Goal: Task Accomplishment & Management: Use online tool/utility

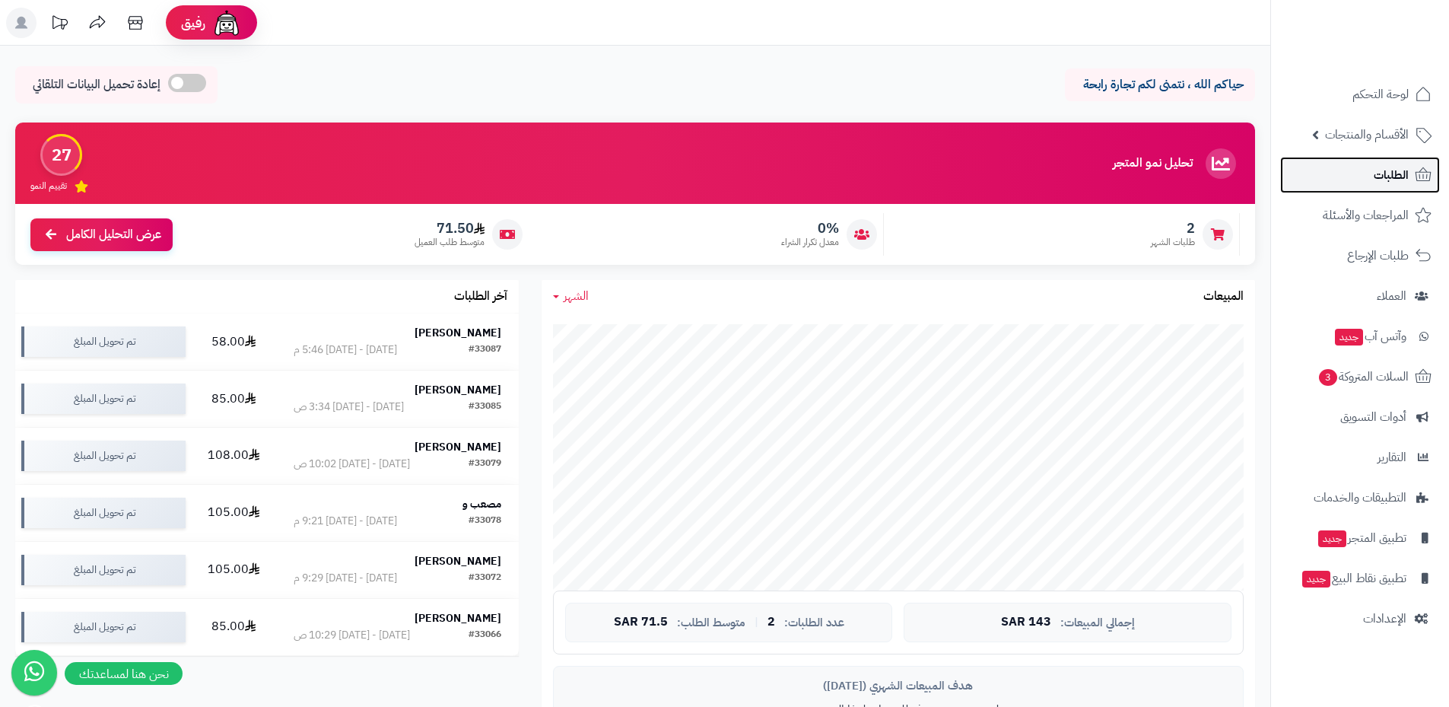
click at [1383, 167] on span "الطلبات" at bounding box center [1391, 174] width 35 height 21
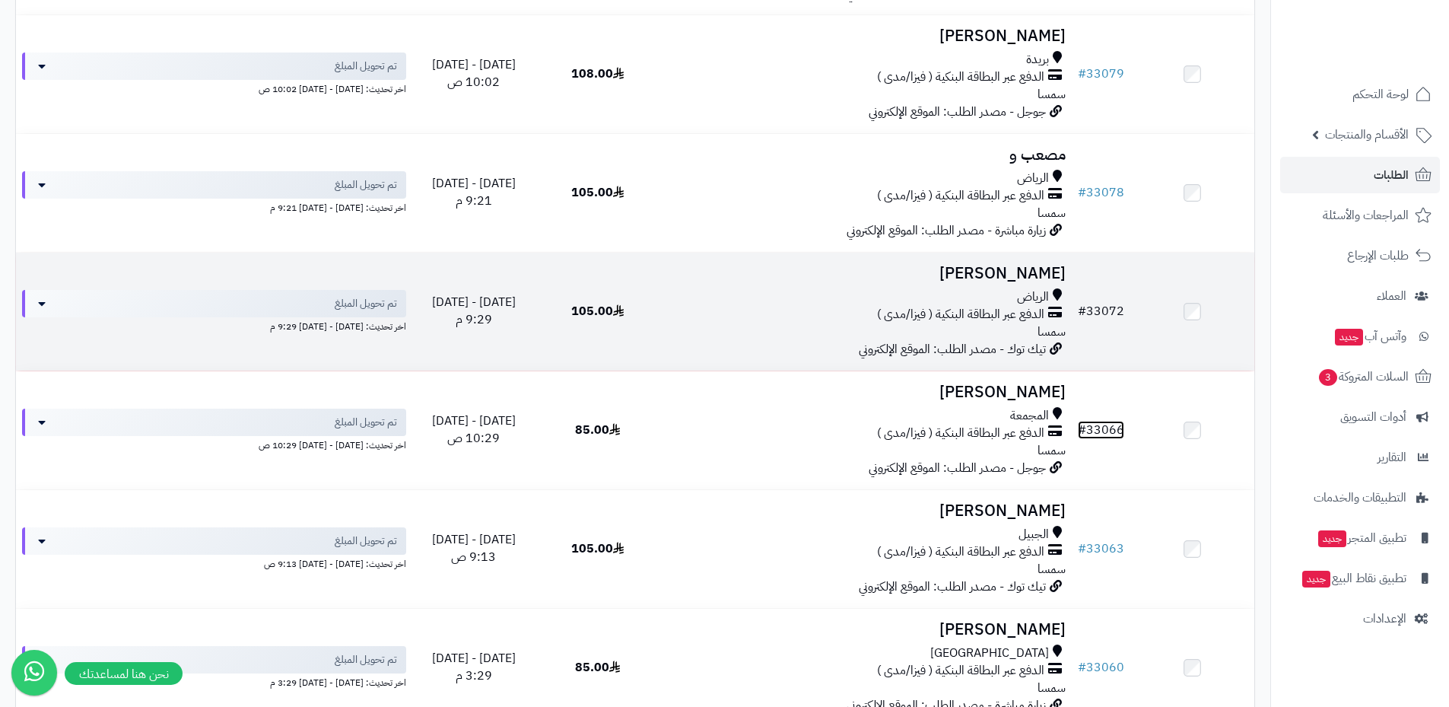
scroll to position [456, 0]
drag, startPoint x: 1107, startPoint y: 306, endPoint x: 1097, endPoint y: 202, distance: 104.7
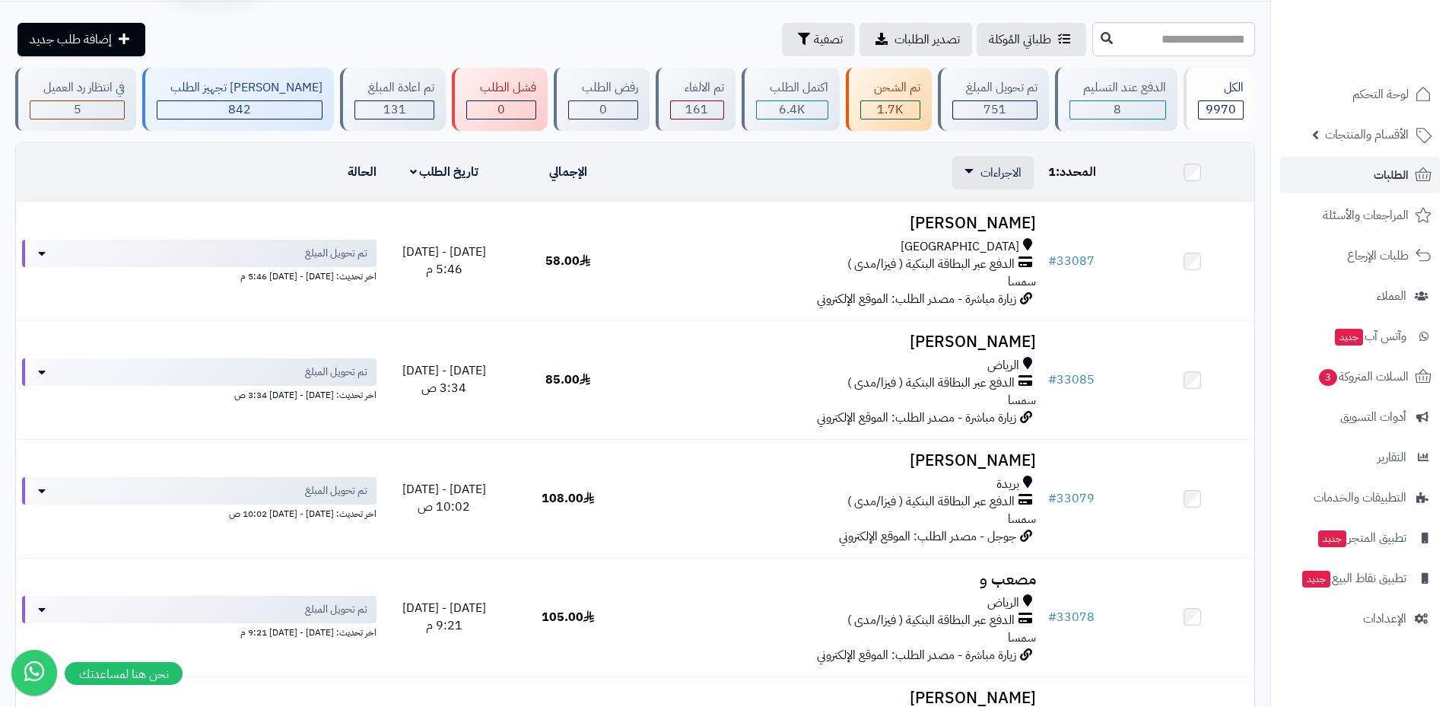
scroll to position [0, 0]
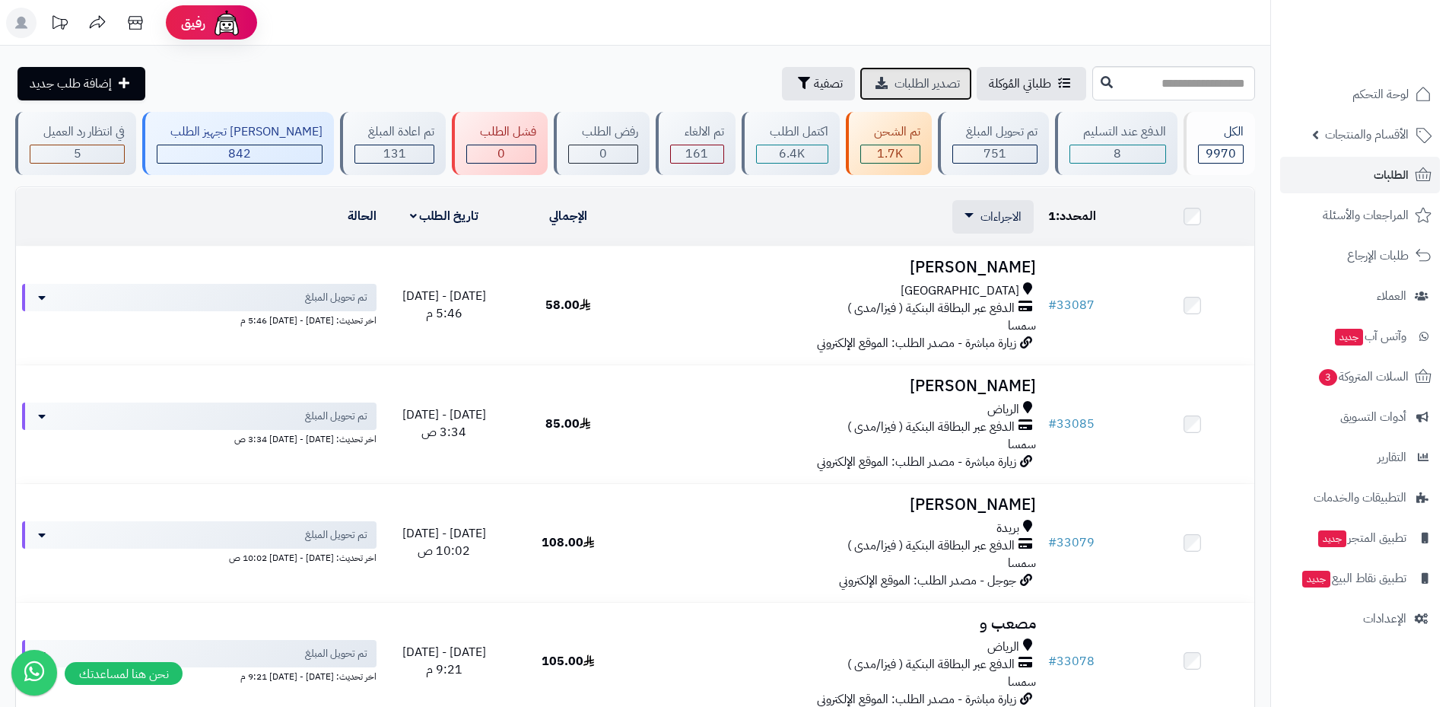
click at [894, 86] on span "تصدير الطلبات" at bounding box center [926, 84] width 65 height 18
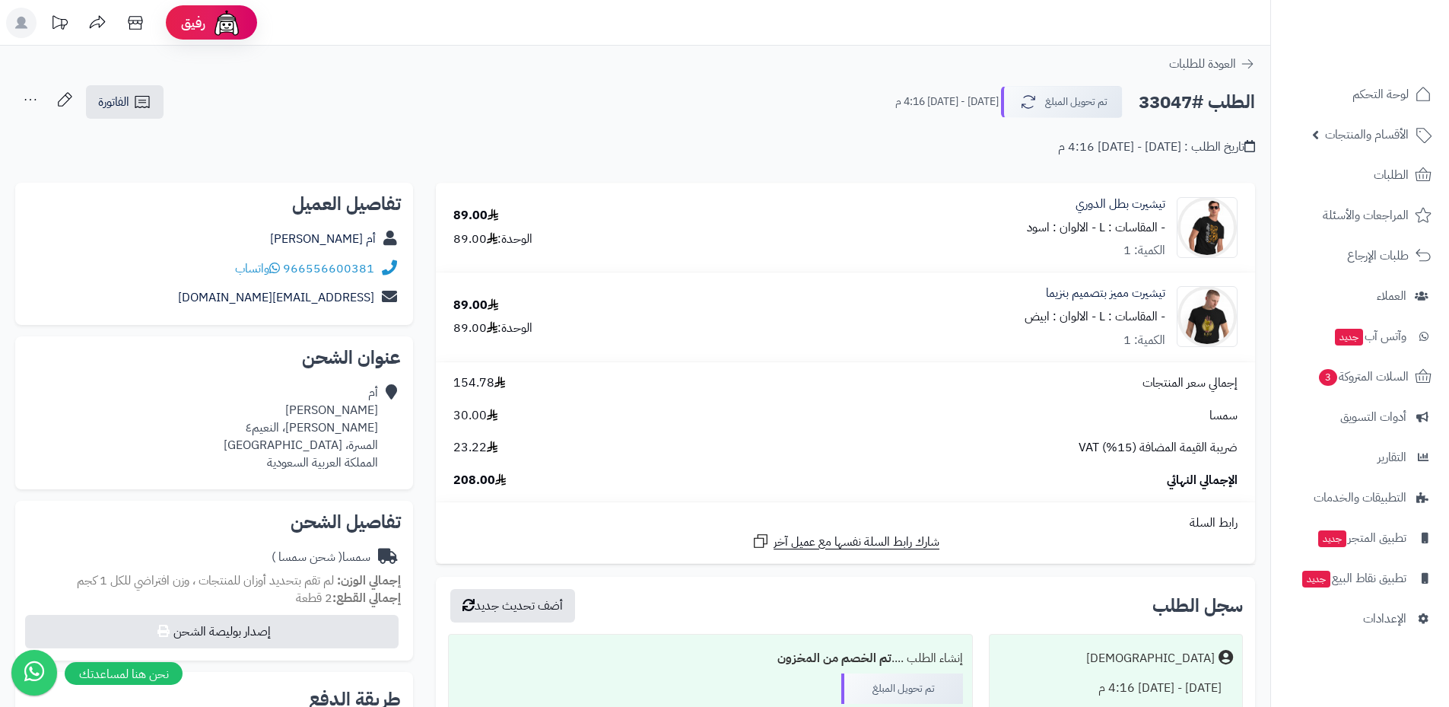
scroll to position [76, 0]
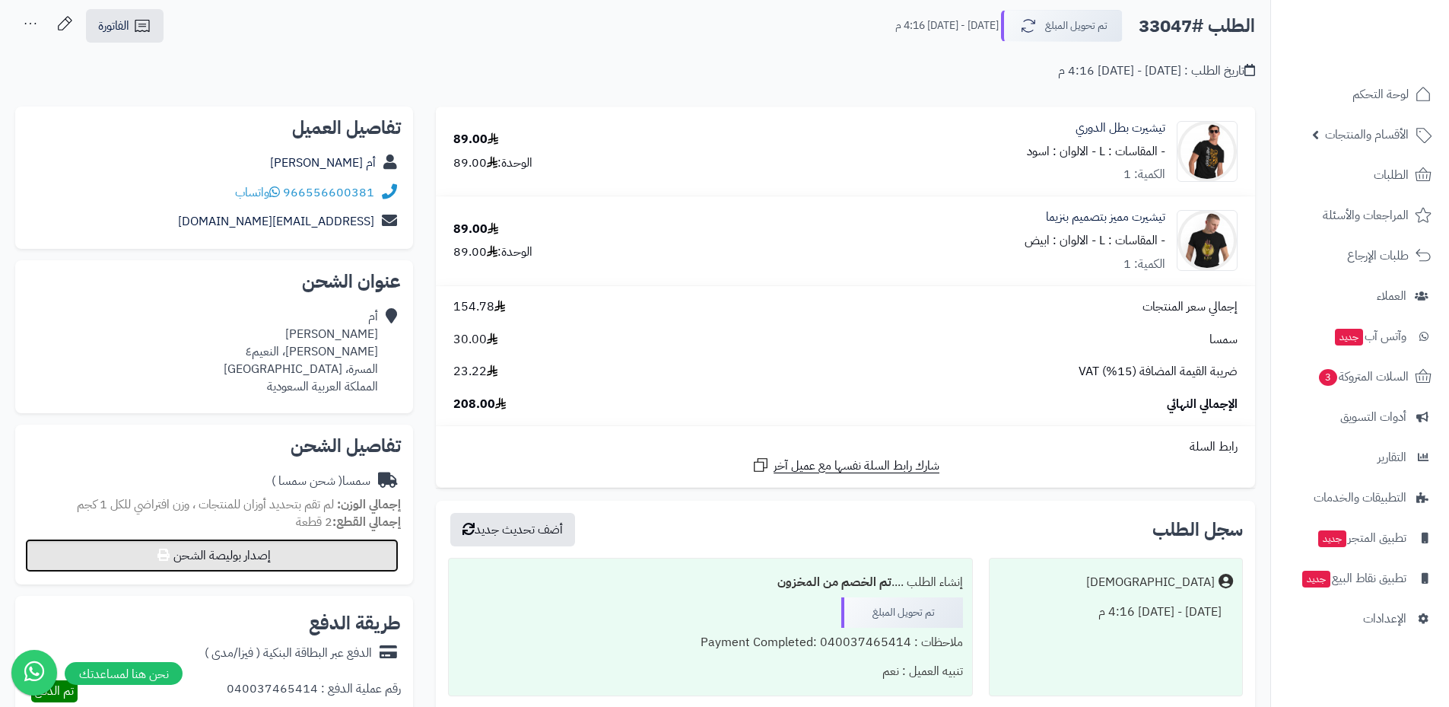
click at [292, 571] on div "تفاصيل الشحن سمسا ( شحن سمسا ) إجمالي الوزن: لم تقم بتحديد أوزان للمنتجات ، وزن…" at bounding box center [214, 504] width 398 height 160
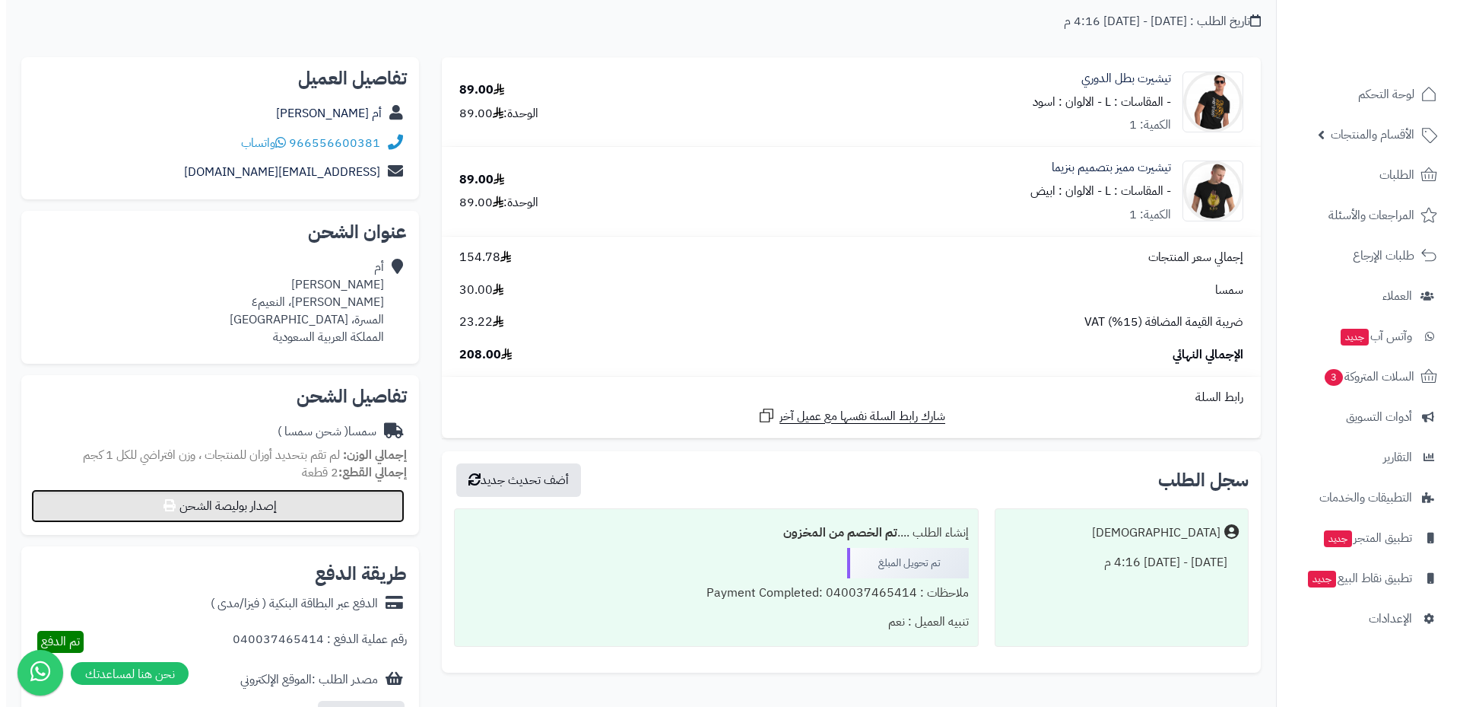
scroll to position [152, 0]
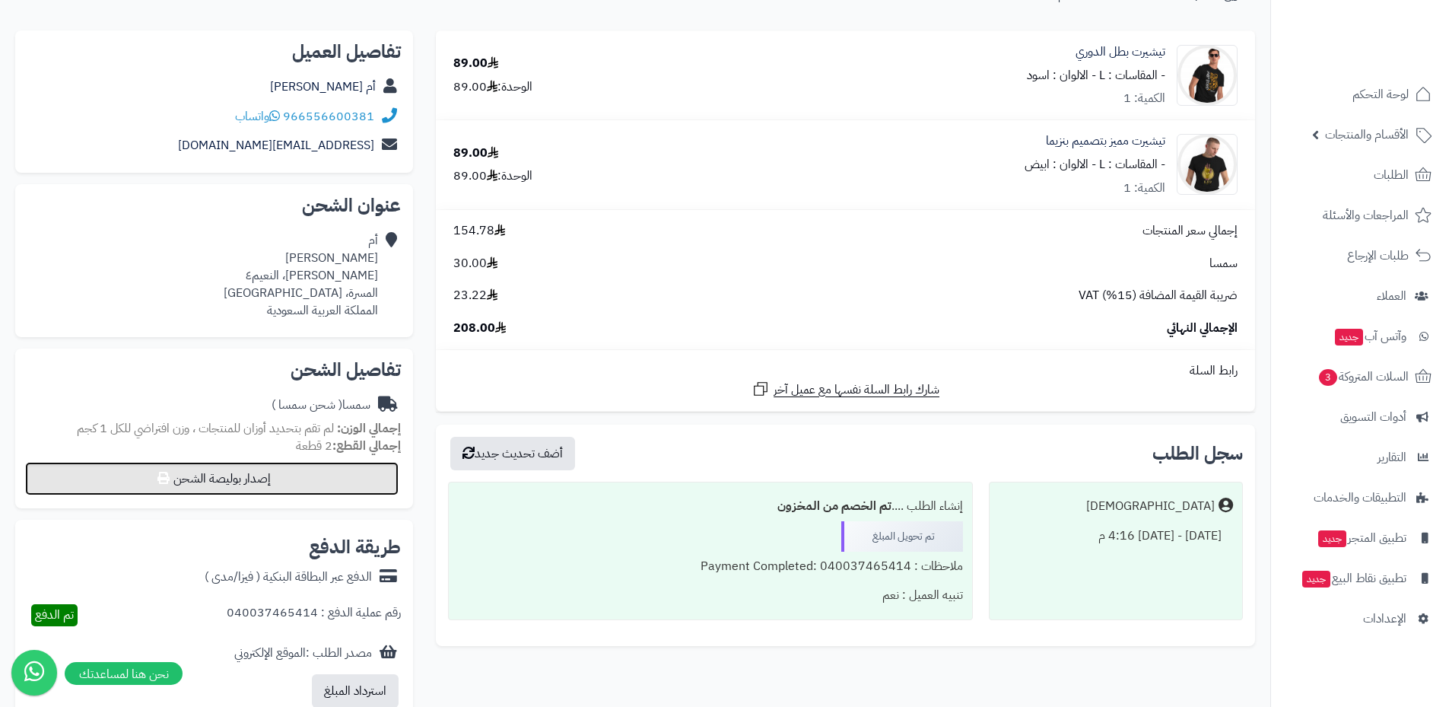
click at [278, 478] on button "إصدار بوليصة الشحن" at bounding box center [211, 478] width 373 height 33
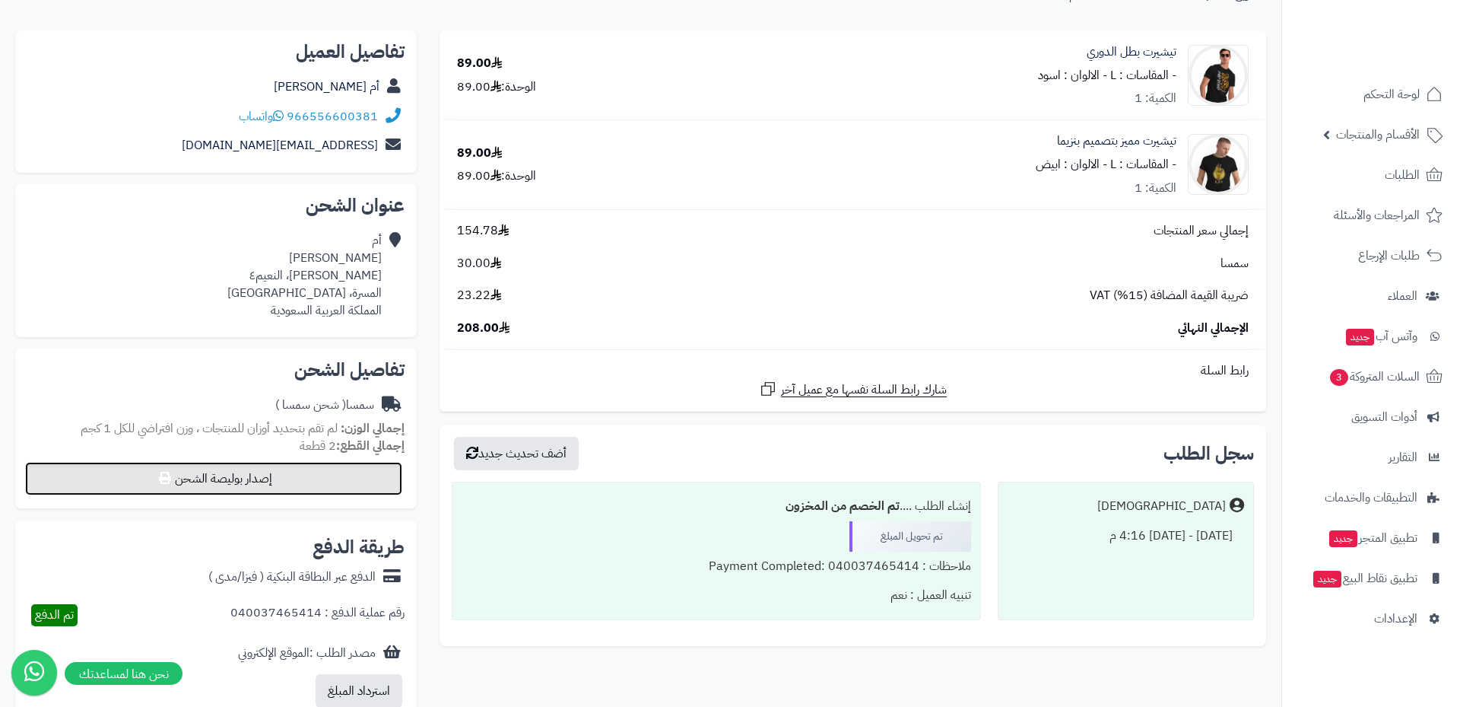
select select "****"
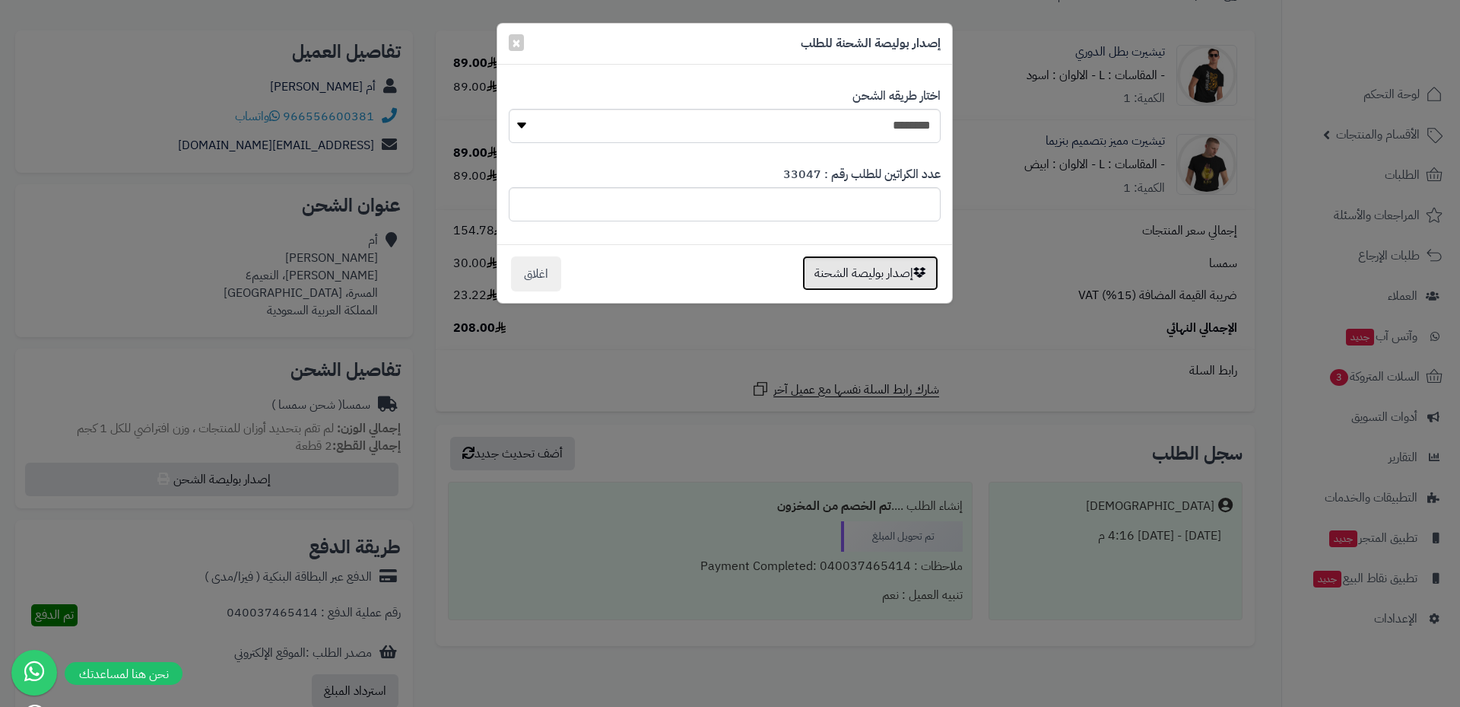
click at [842, 273] on button "إصدار بوليصة الشحنة" at bounding box center [870, 273] width 136 height 35
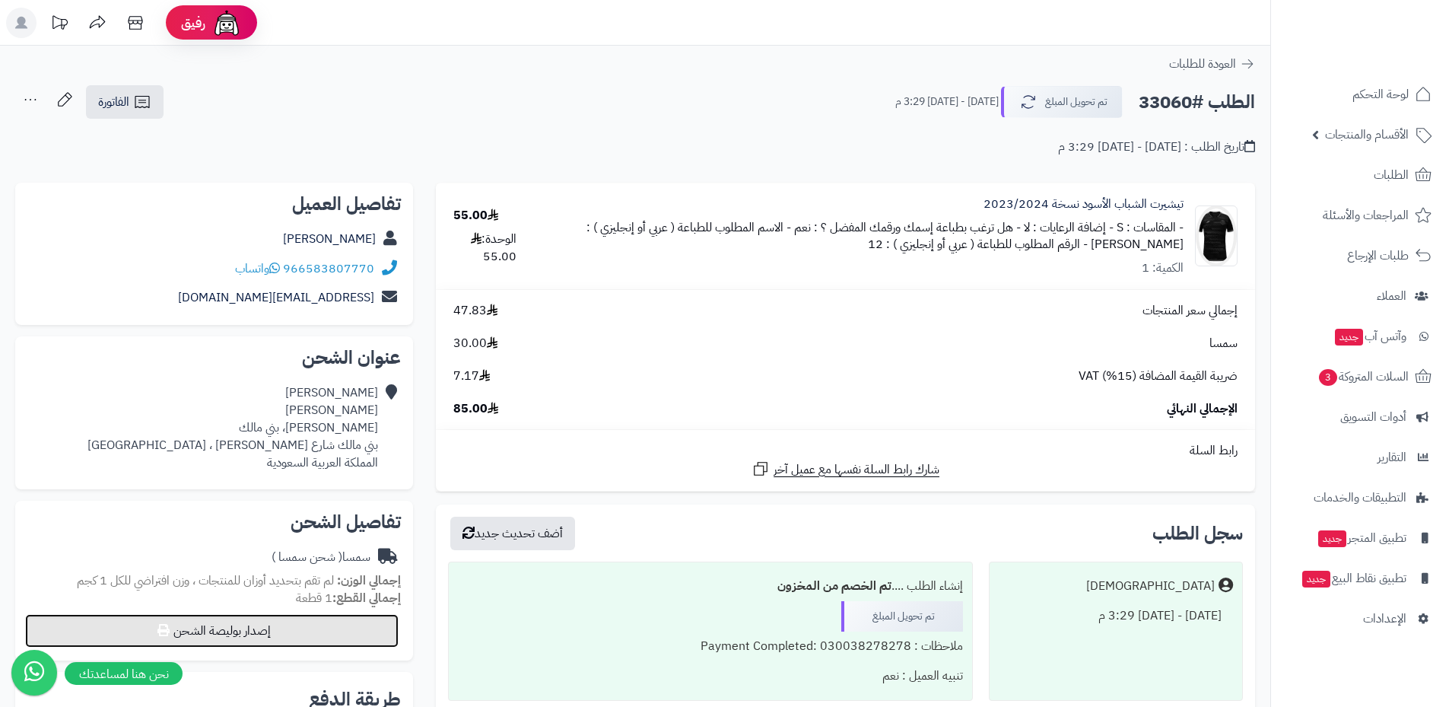
click at [258, 637] on button "إصدار بوليصة الشحن" at bounding box center [211, 630] width 373 height 33
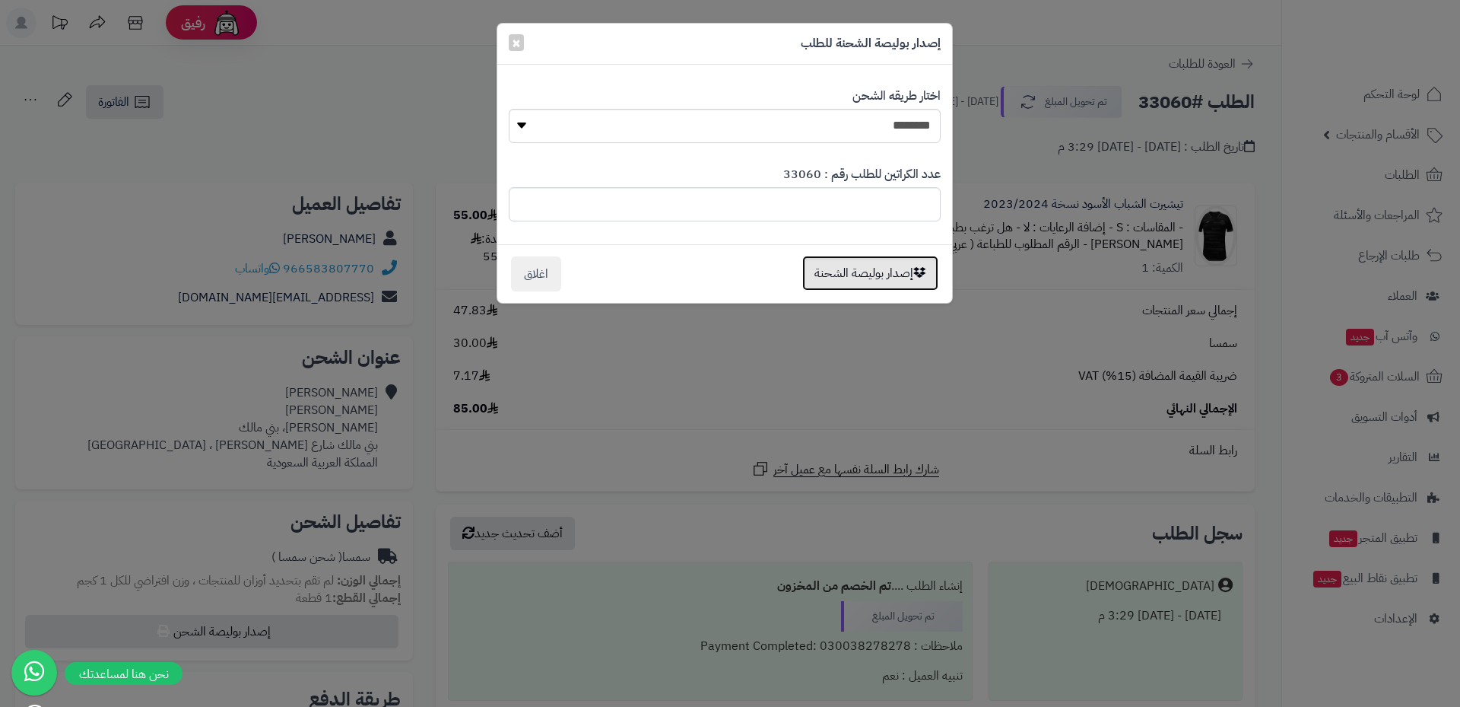
click at [850, 278] on button "إصدار بوليصة الشحنة" at bounding box center [870, 273] width 136 height 35
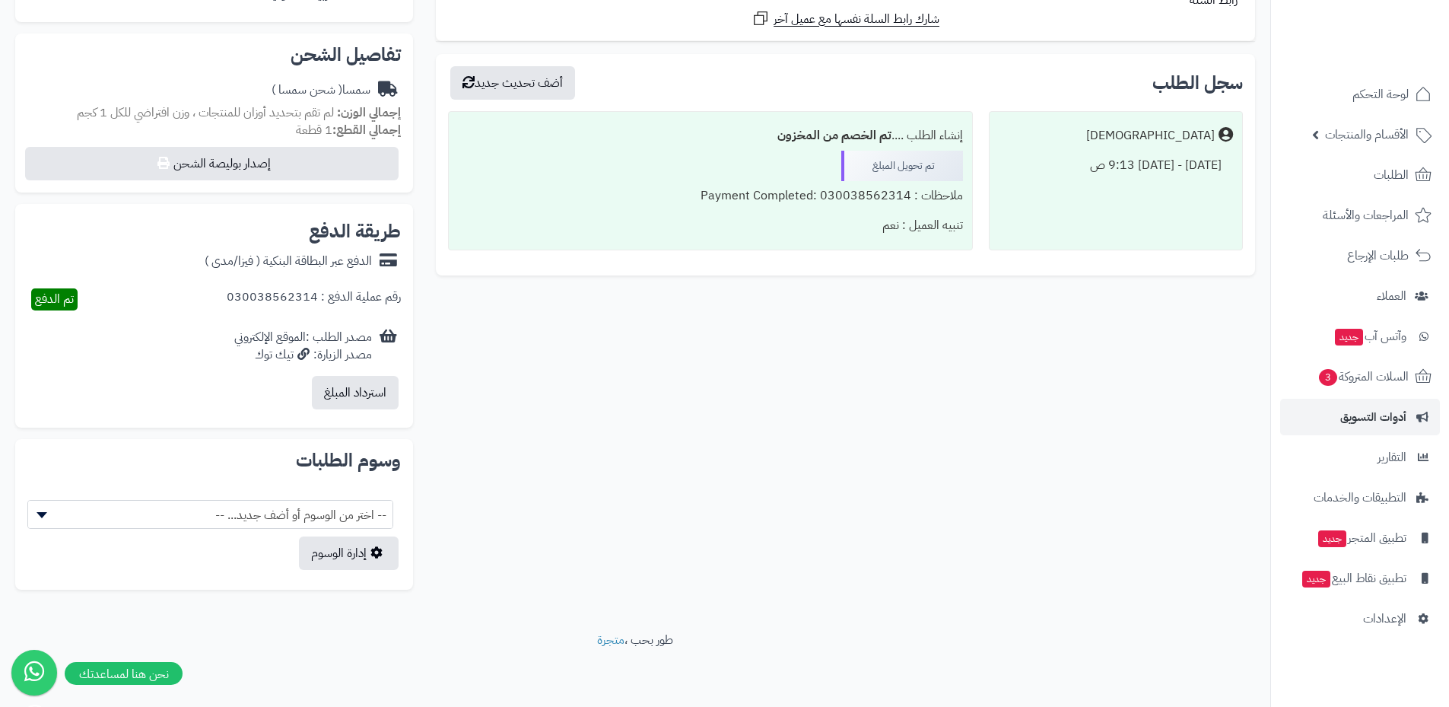
scroll to position [451, 0]
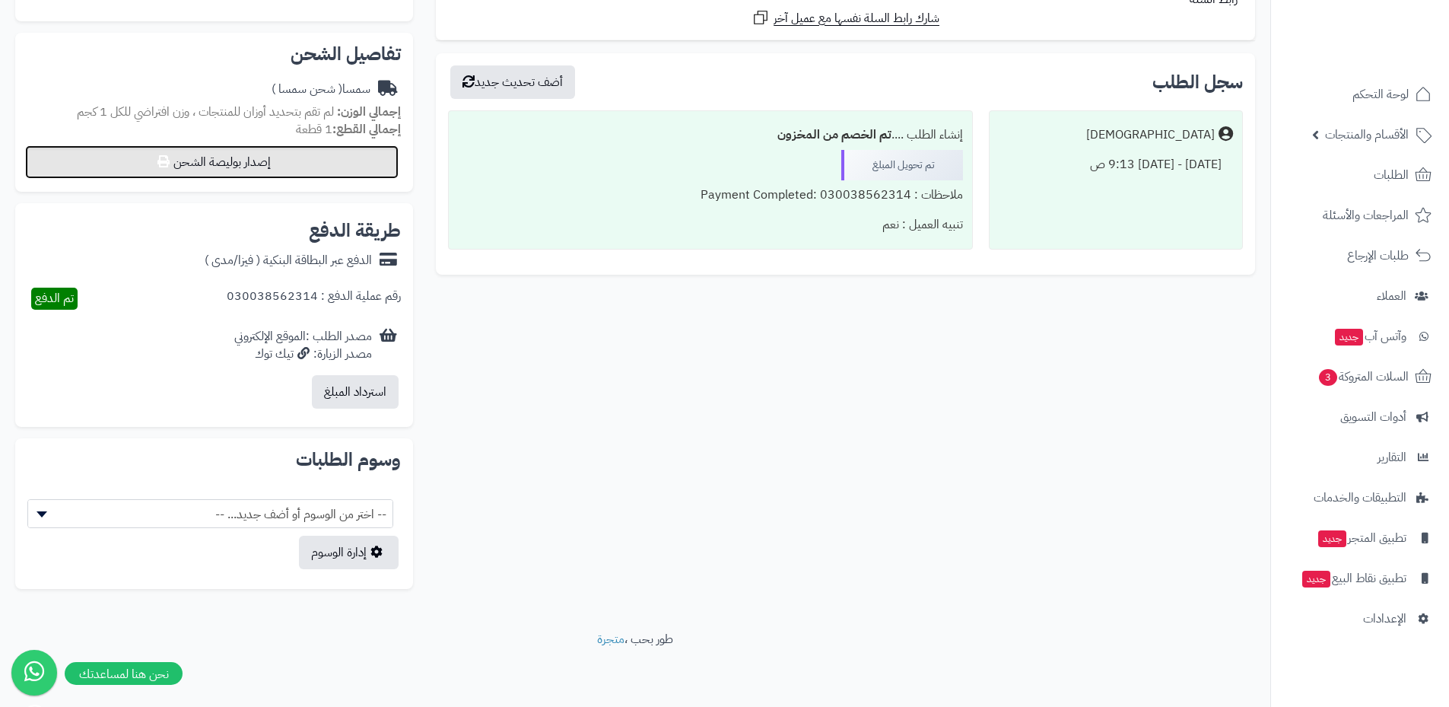
click at [254, 165] on button "إصدار بوليصة الشحن" at bounding box center [211, 161] width 373 height 33
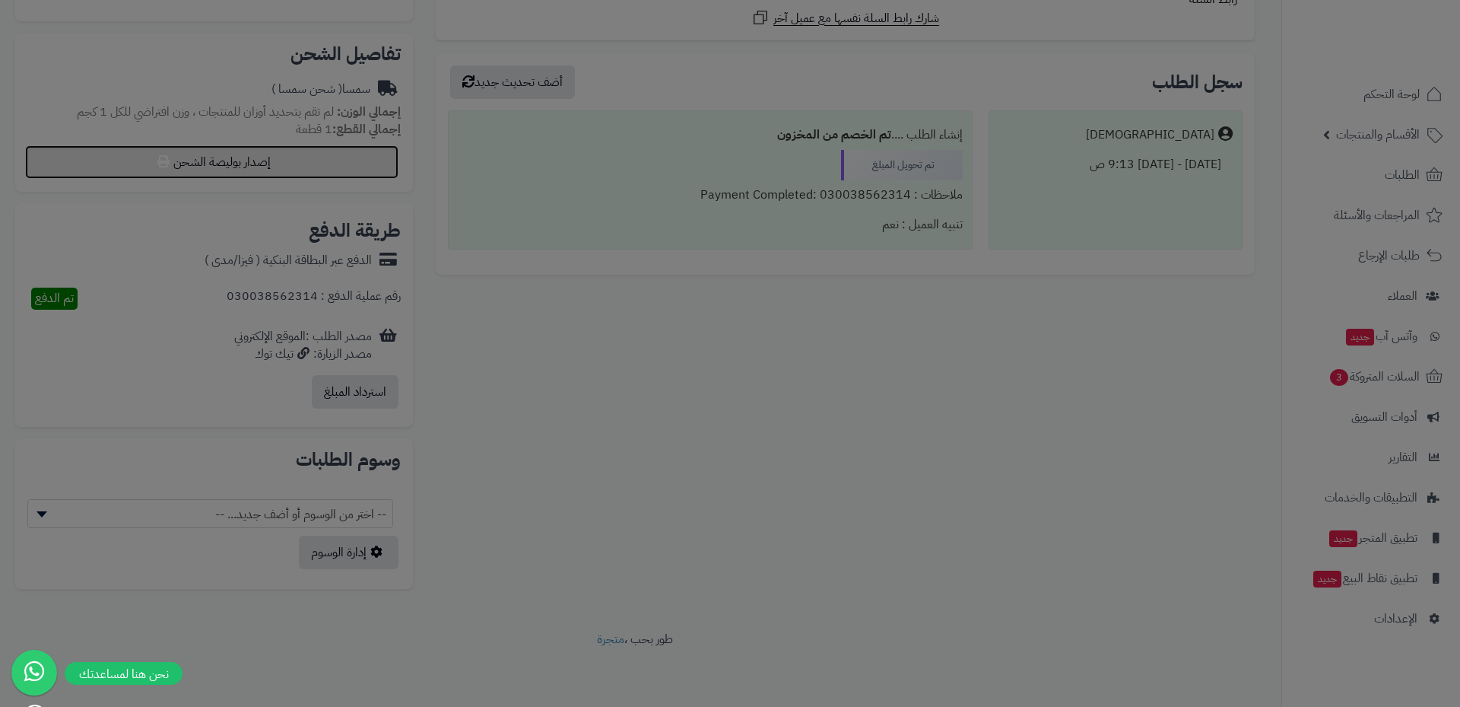
select select "****"
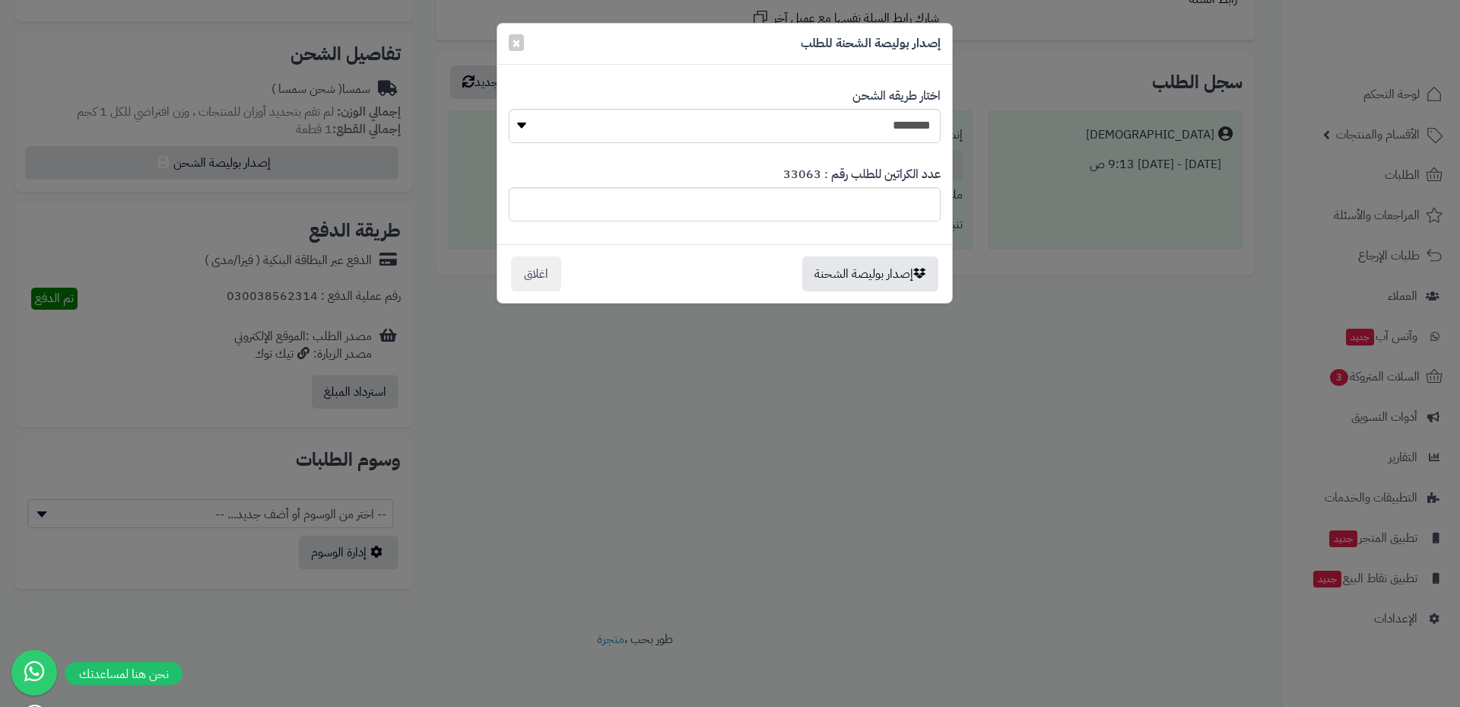
click at [1009, 413] on div "**********" at bounding box center [730, 353] width 1460 height 707
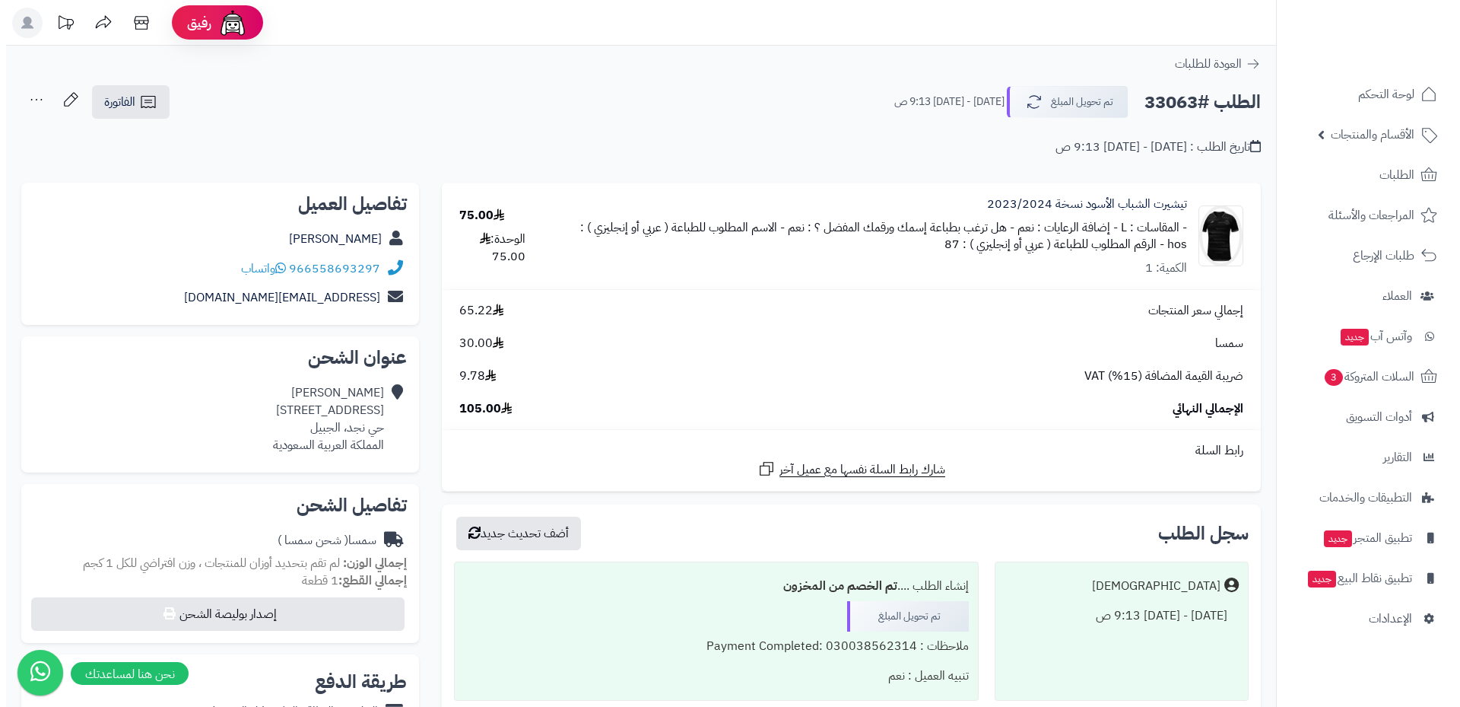
scroll to position [152, 0]
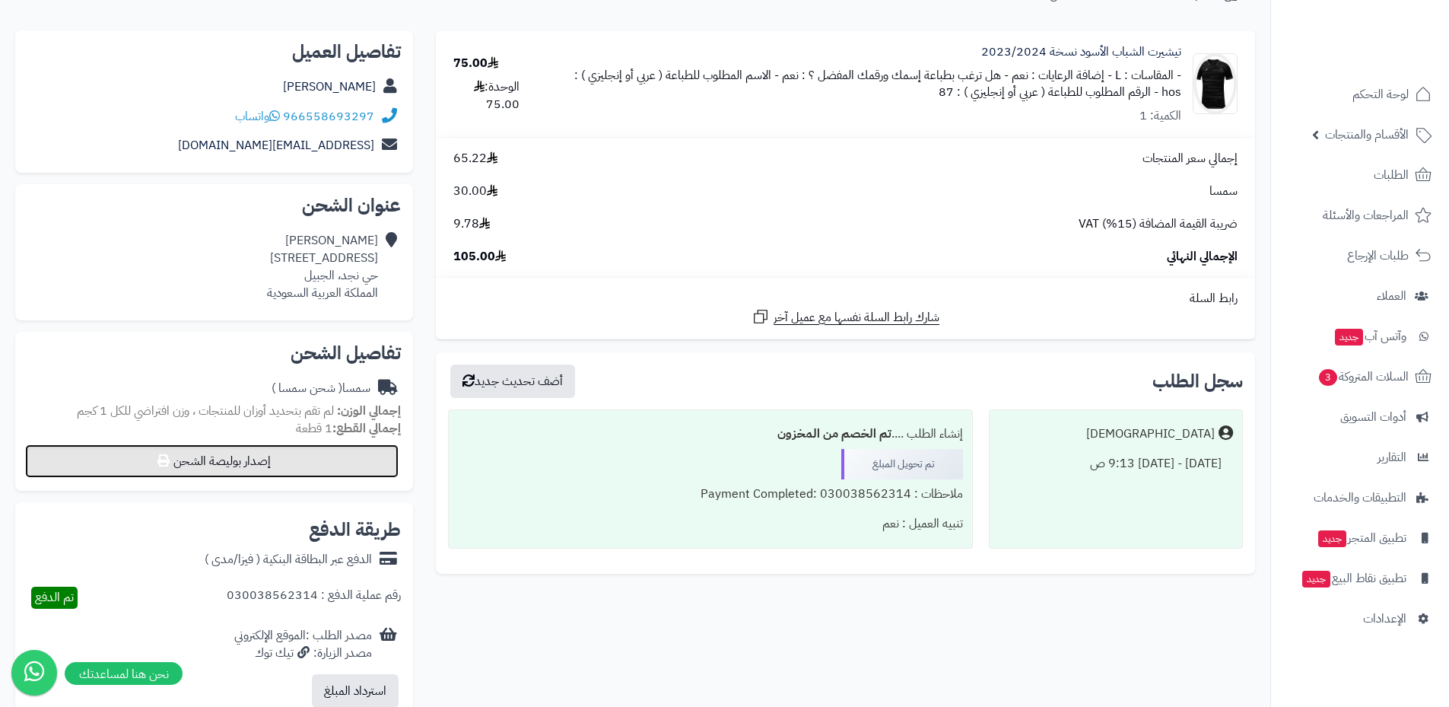
click at [259, 471] on button "إصدار بوليصة الشحن" at bounding box center [211, 460] width 373 height 33
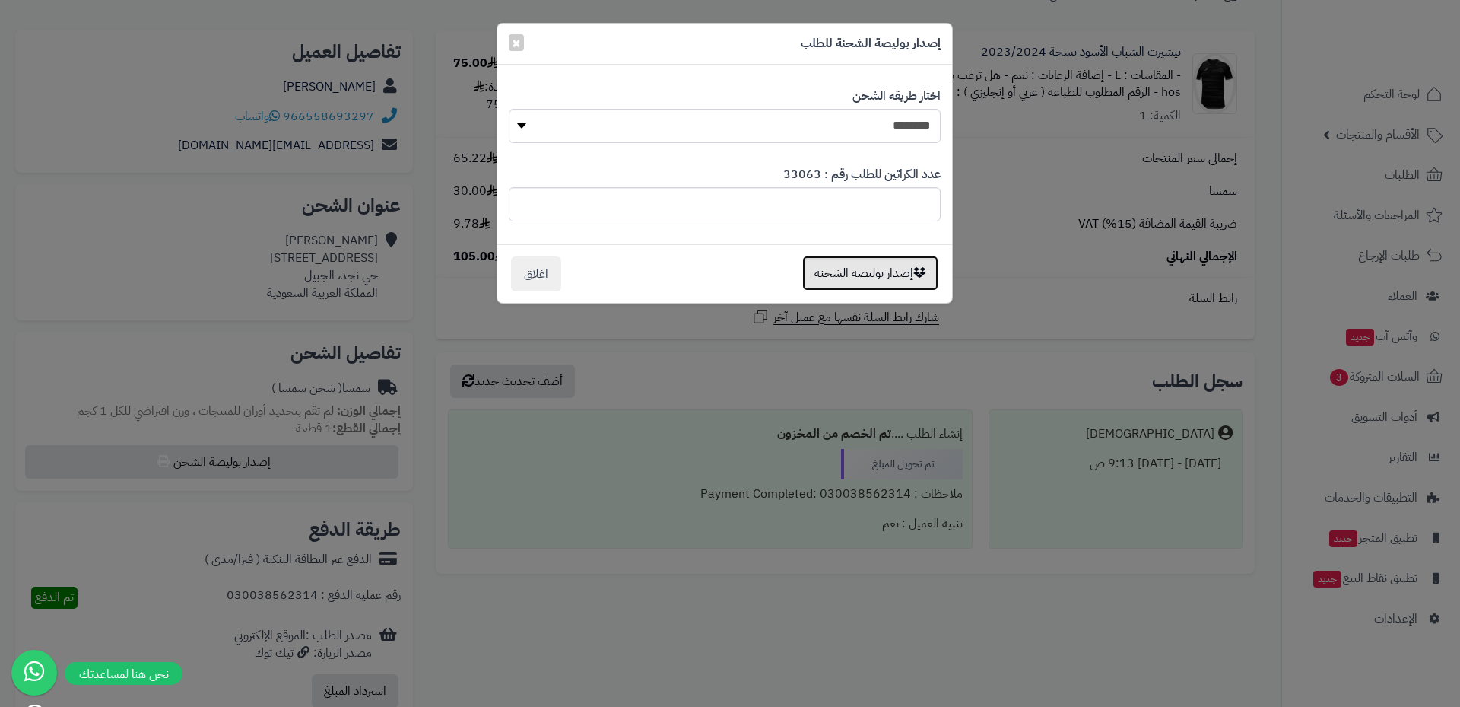
click at [893, 275] on button "إصدار بوليصة الشحنة" at bounding box center [870, 273] width 136 height 35
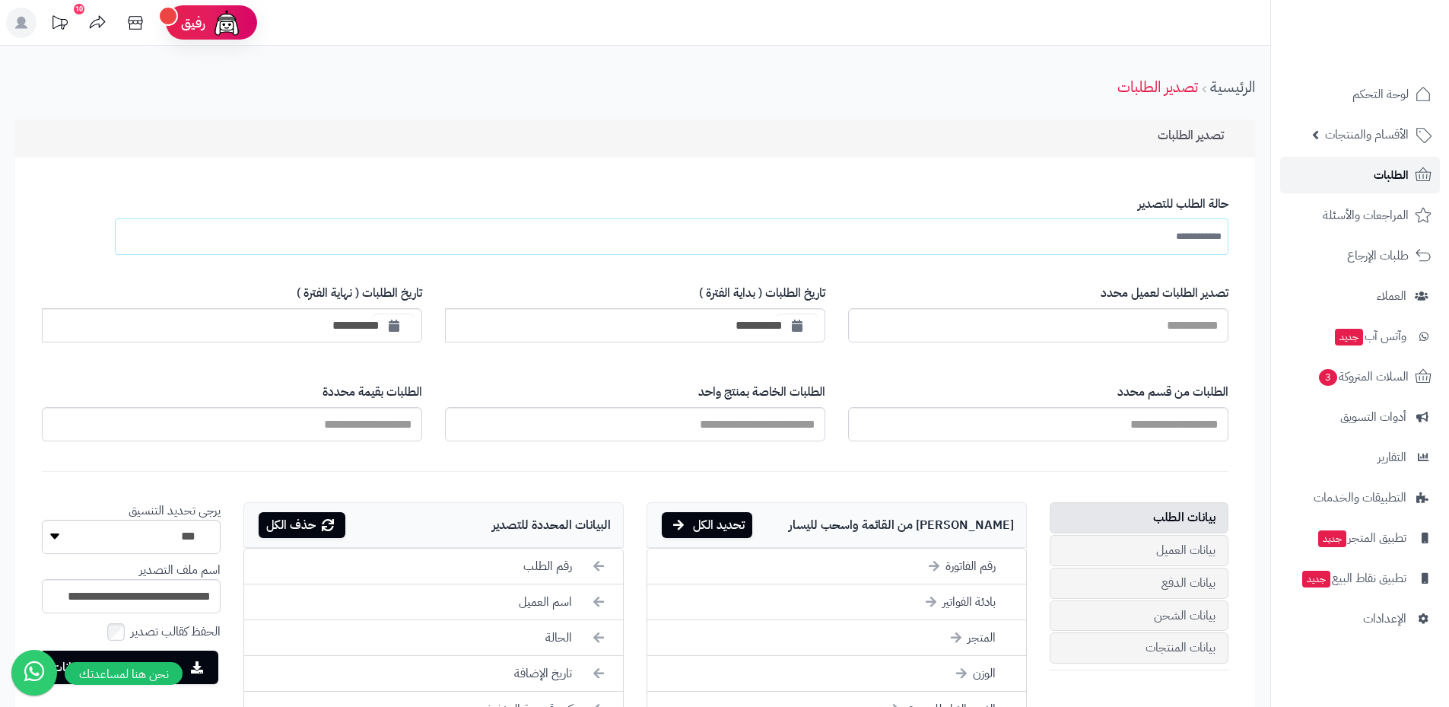
click at [1377, 164] on span "الطلبات" at bounding box center [1391, 174] width 35 height 21
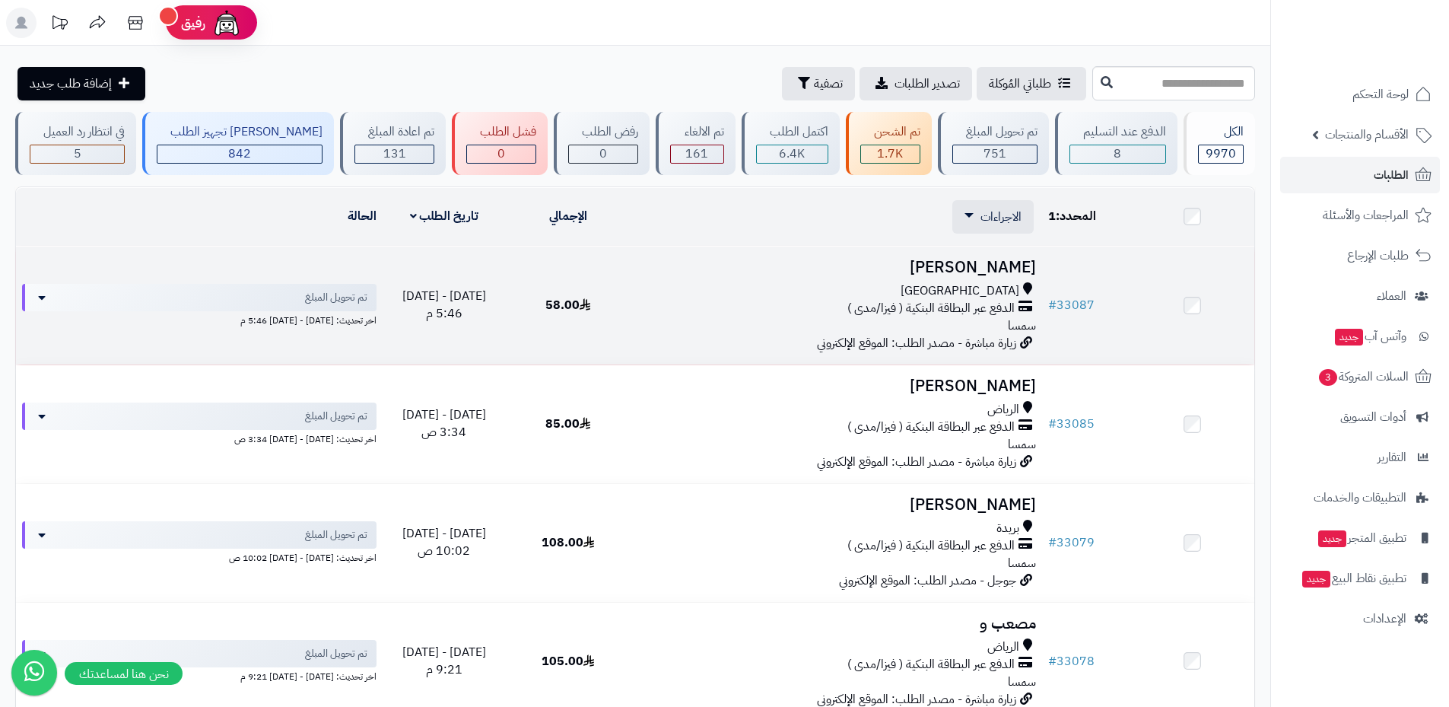
click at [1200, 310] on td at bounding box center [1192, 305] width 124 height 118
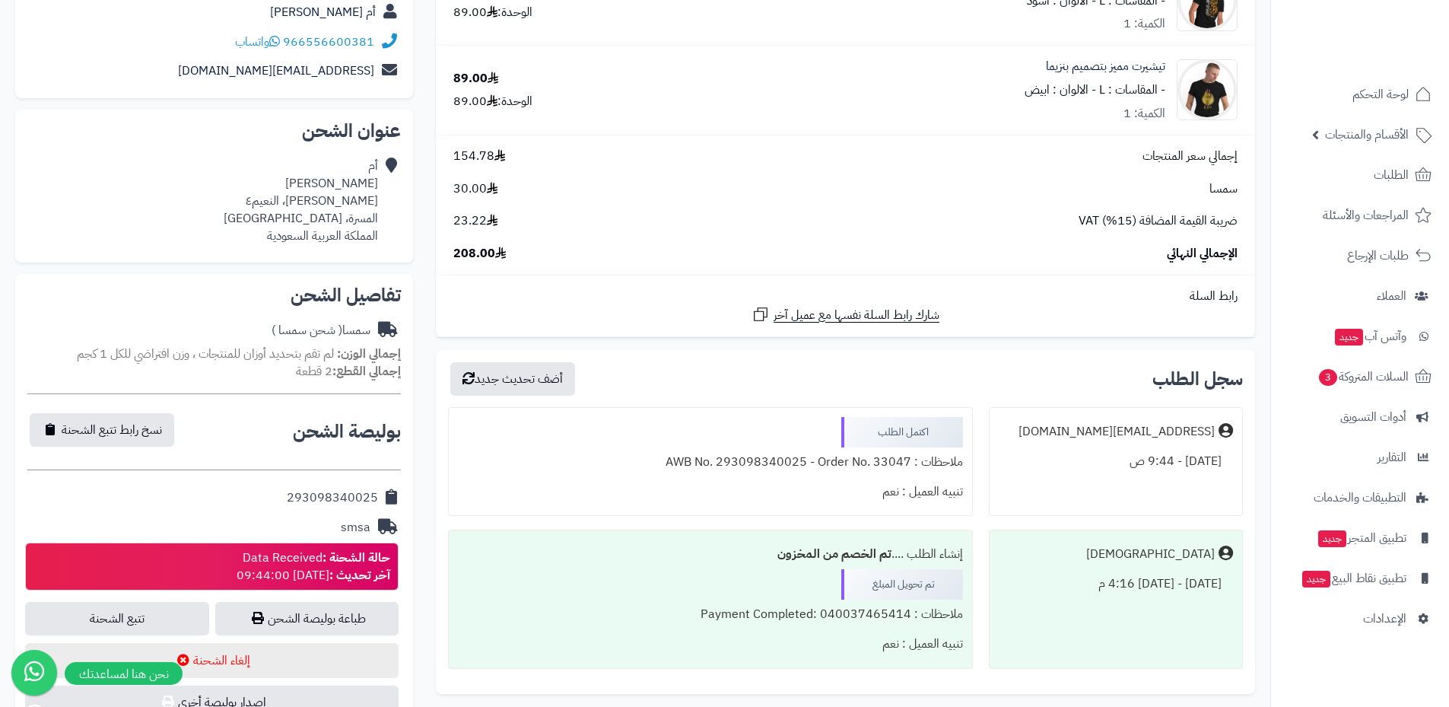
scroll to position [305, 0]
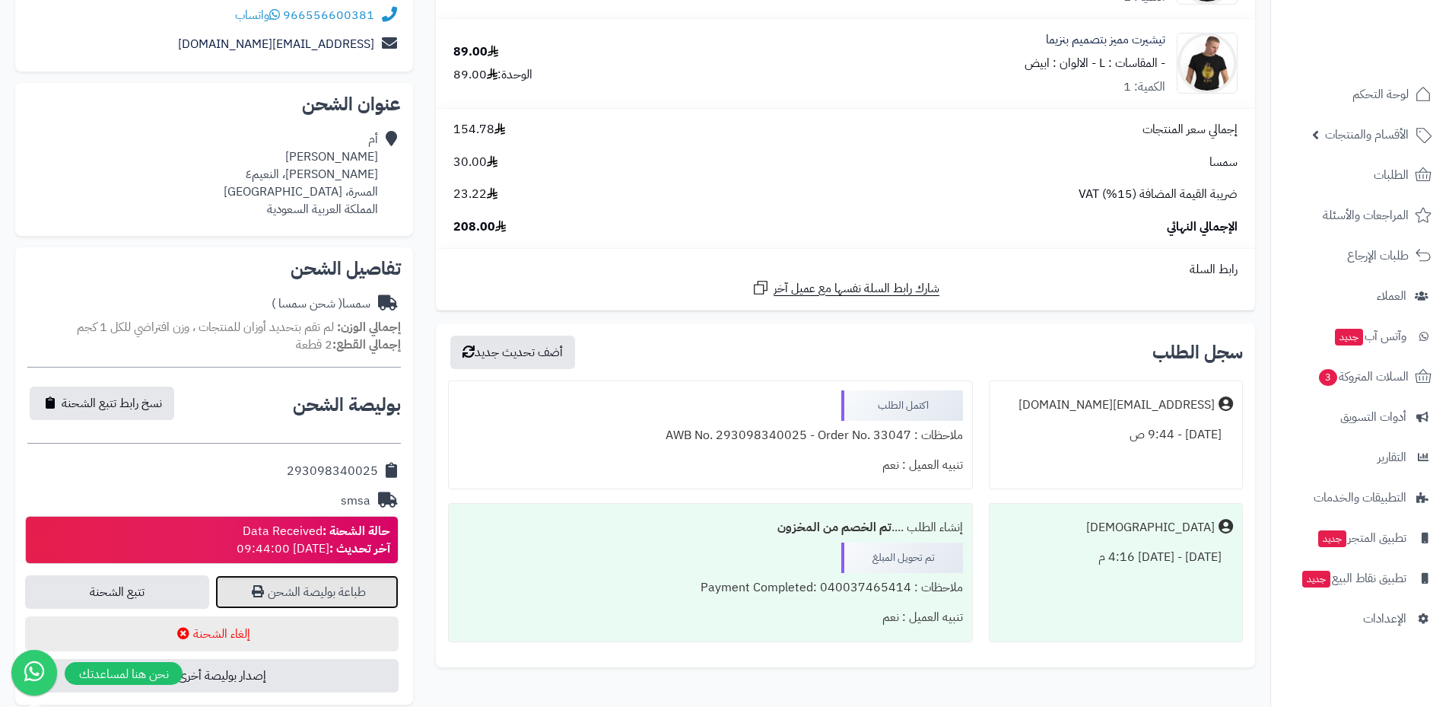
click at [311, 591] on link "طباعة بوليصة الشحن" at bounding box center [307, 591] width 184 height 33
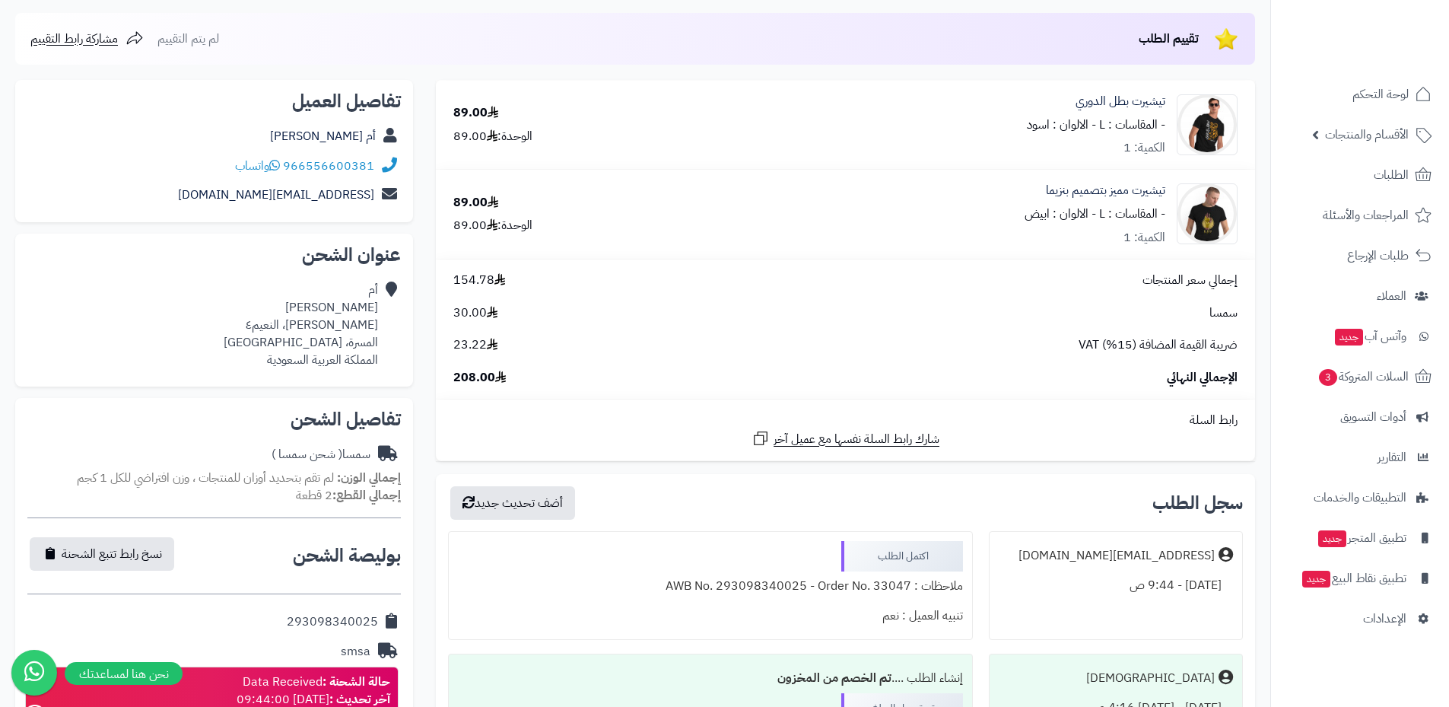
scroll to position [153, 0]
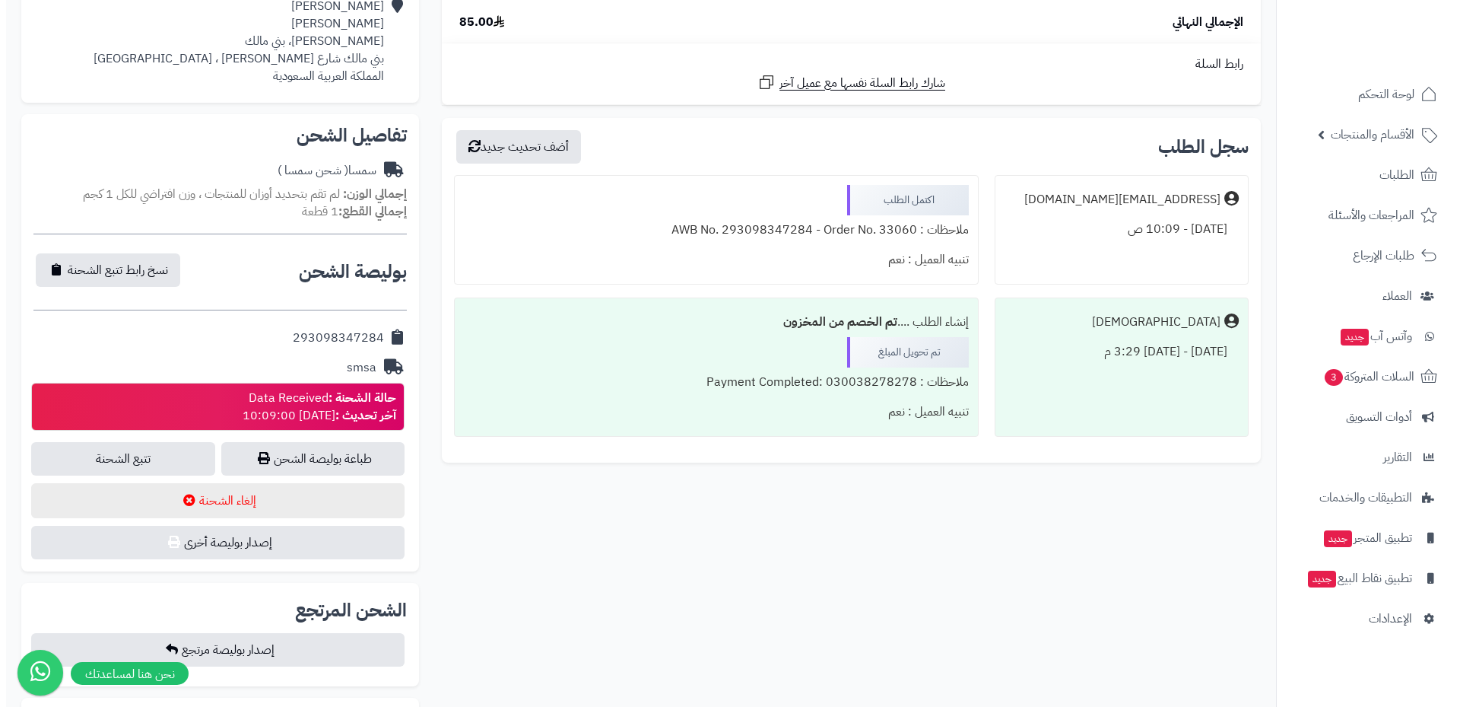
scroll to position [532, 0]
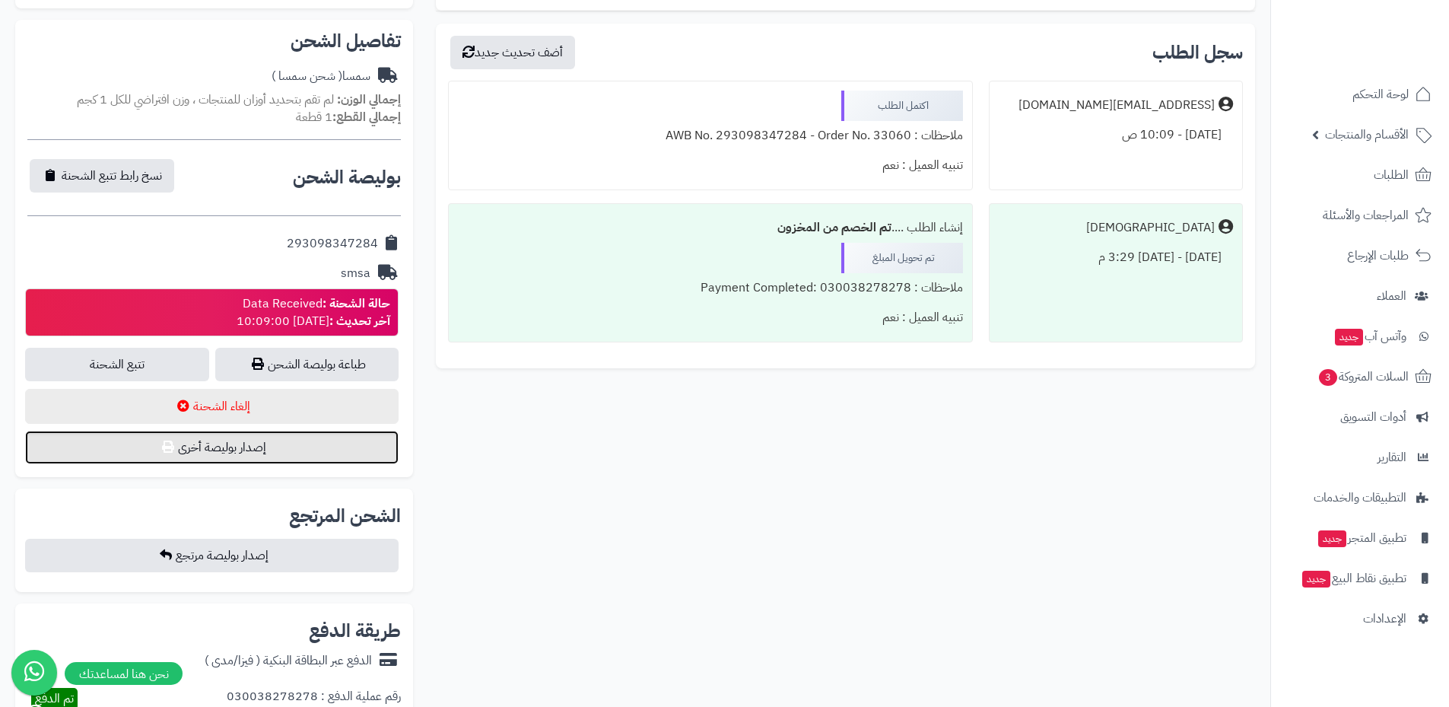
click at [262, 446] on button "إصدار بوليصة أخرى" at bounding box center [211, 446] width 373 height 33
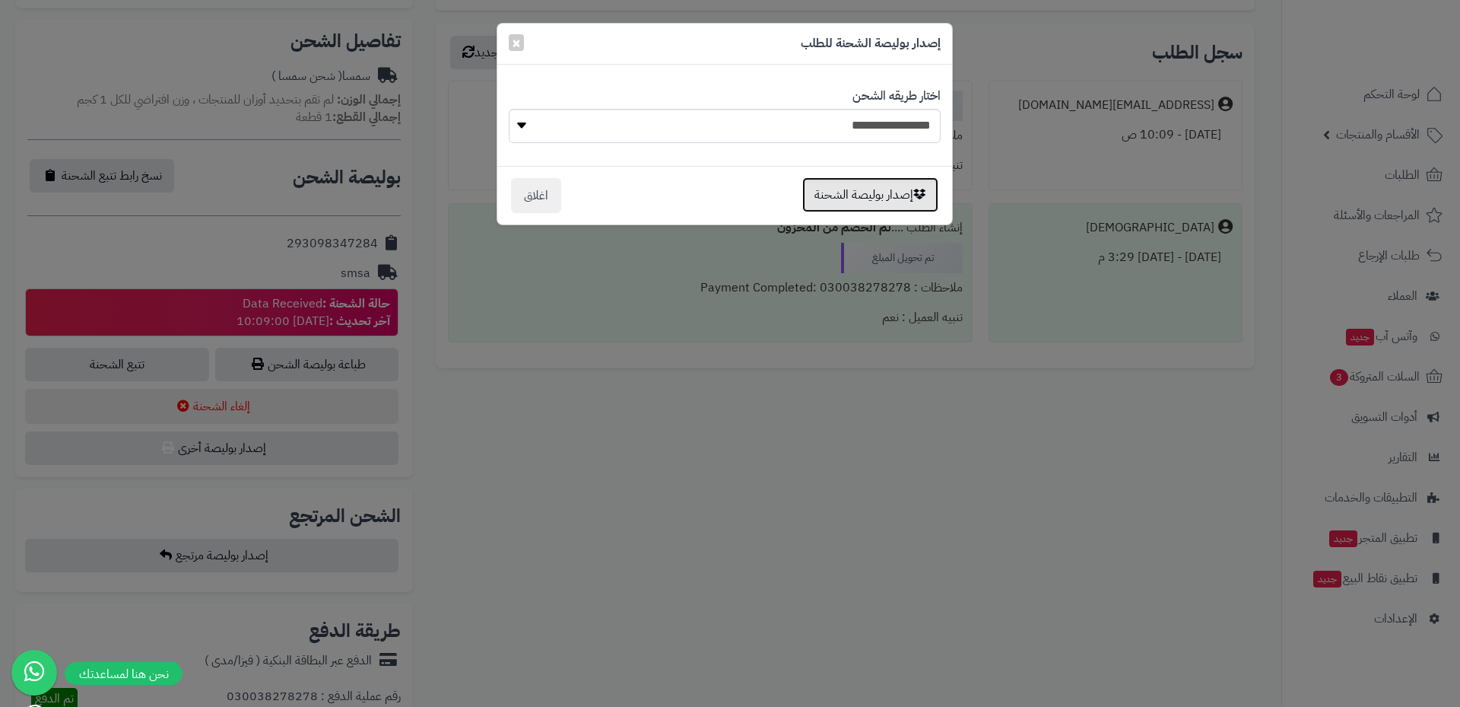
click at [858, 199] on button "إصدار بوليصة الشحنة" at bounding box center [870, 194] width 136 height 35
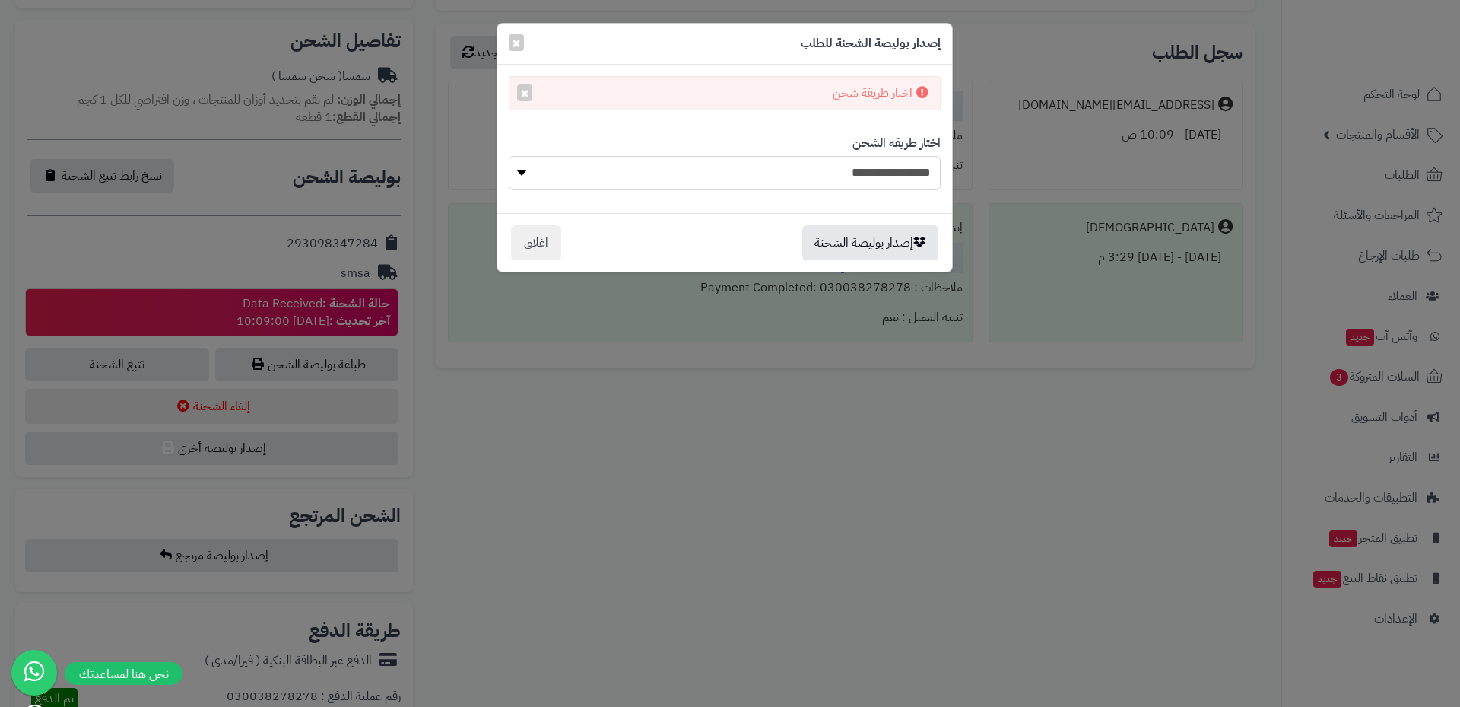
click at [857, 180] on select "**********" at bounding box center [725, 173] width 432 height 34
select select "****"
click at [509, 156] on select "**********" at bounding box center [725, 173] width 432 height 34
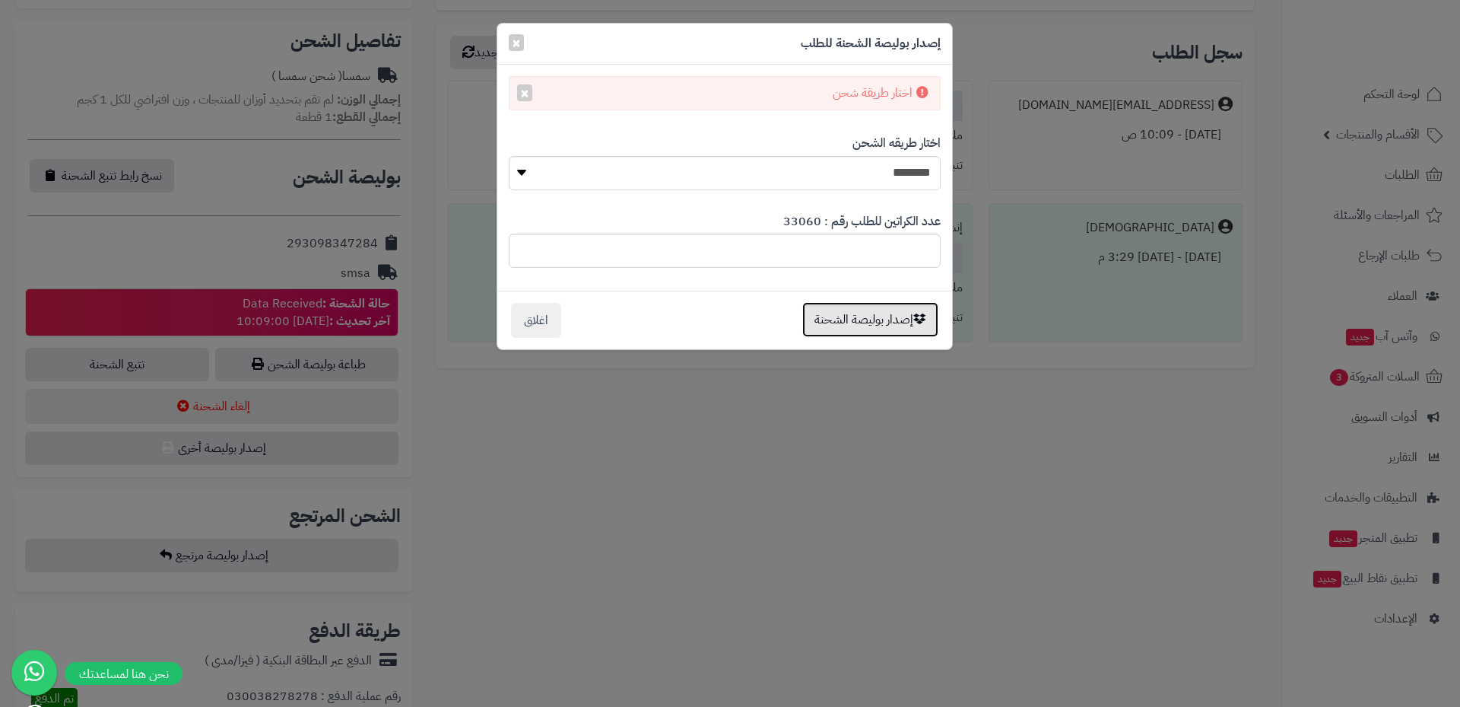
click at [878, 306] on button "إصدار بوليصة الشحنة" at bounding box center [870, 319] width 136 height 35
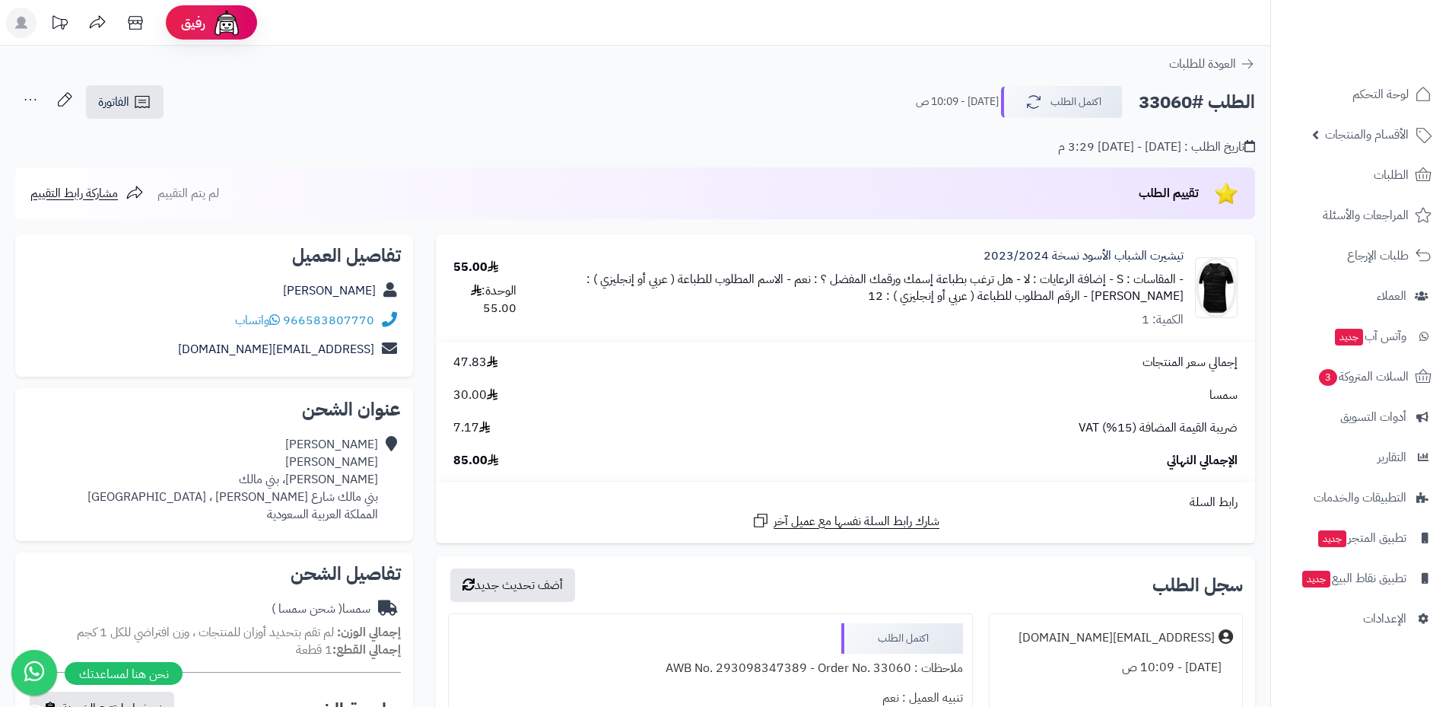
scroll to position [532, 0]
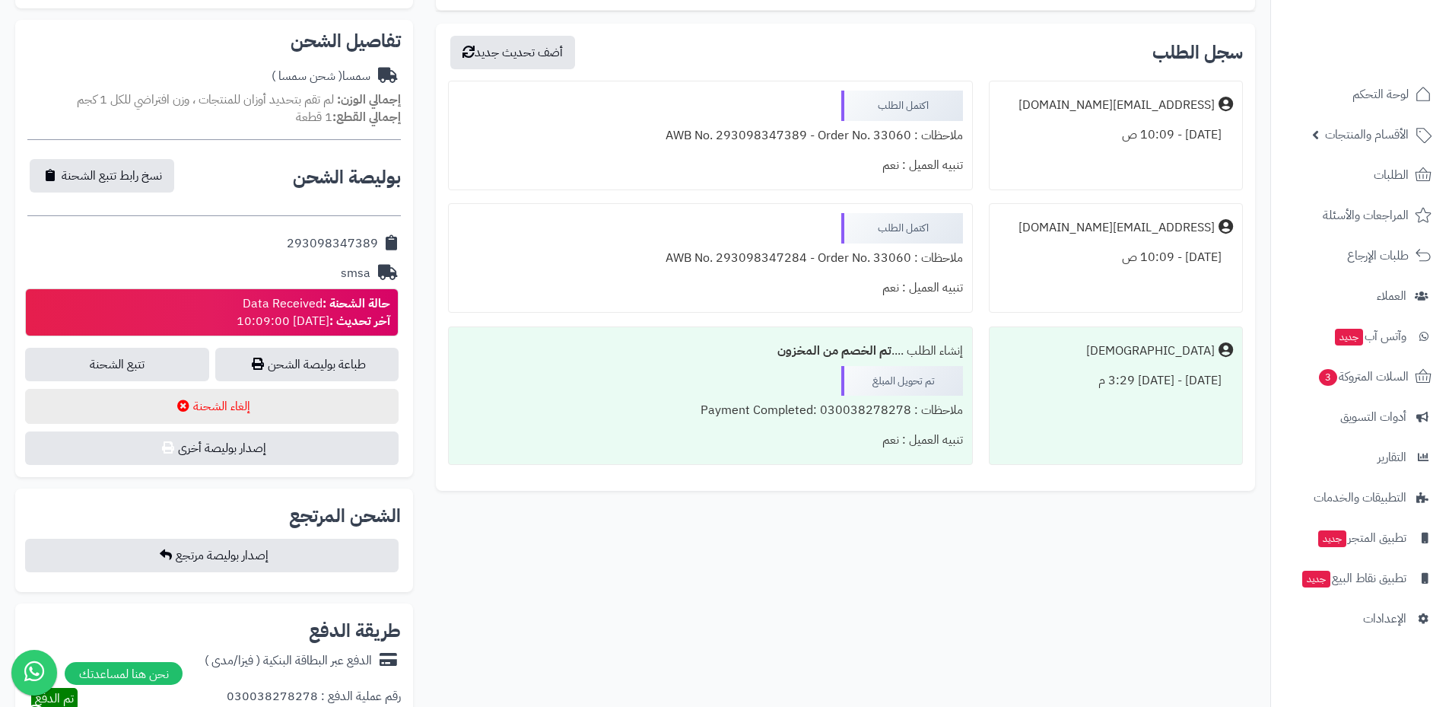
click at [325, 347] on div "**********" at bounding box center [214, 248] width 398 height 457
click at [326, 358] on link "طباعة بوليصة الشحن" at bounding box center [307, 364] width 184 height 33
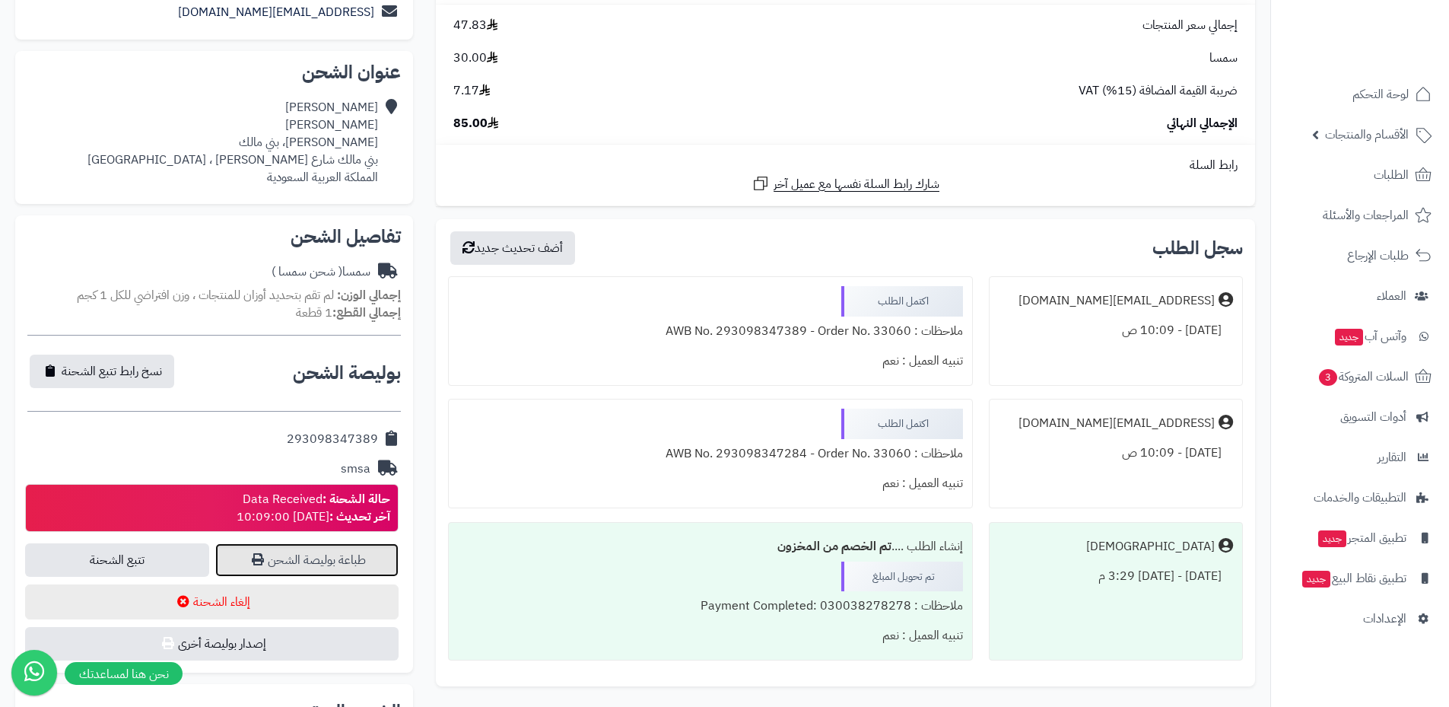
scroll to position [0, 0]
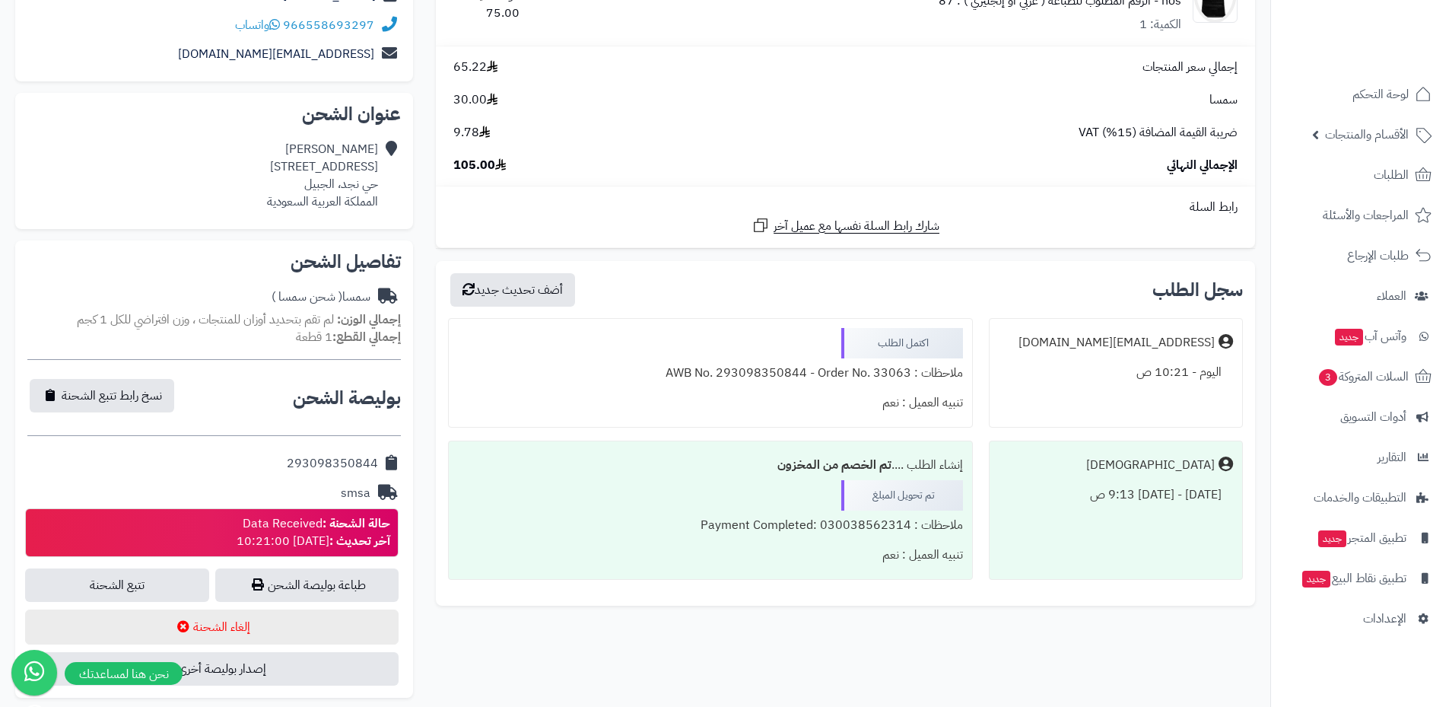
scroll to position [381, 0]
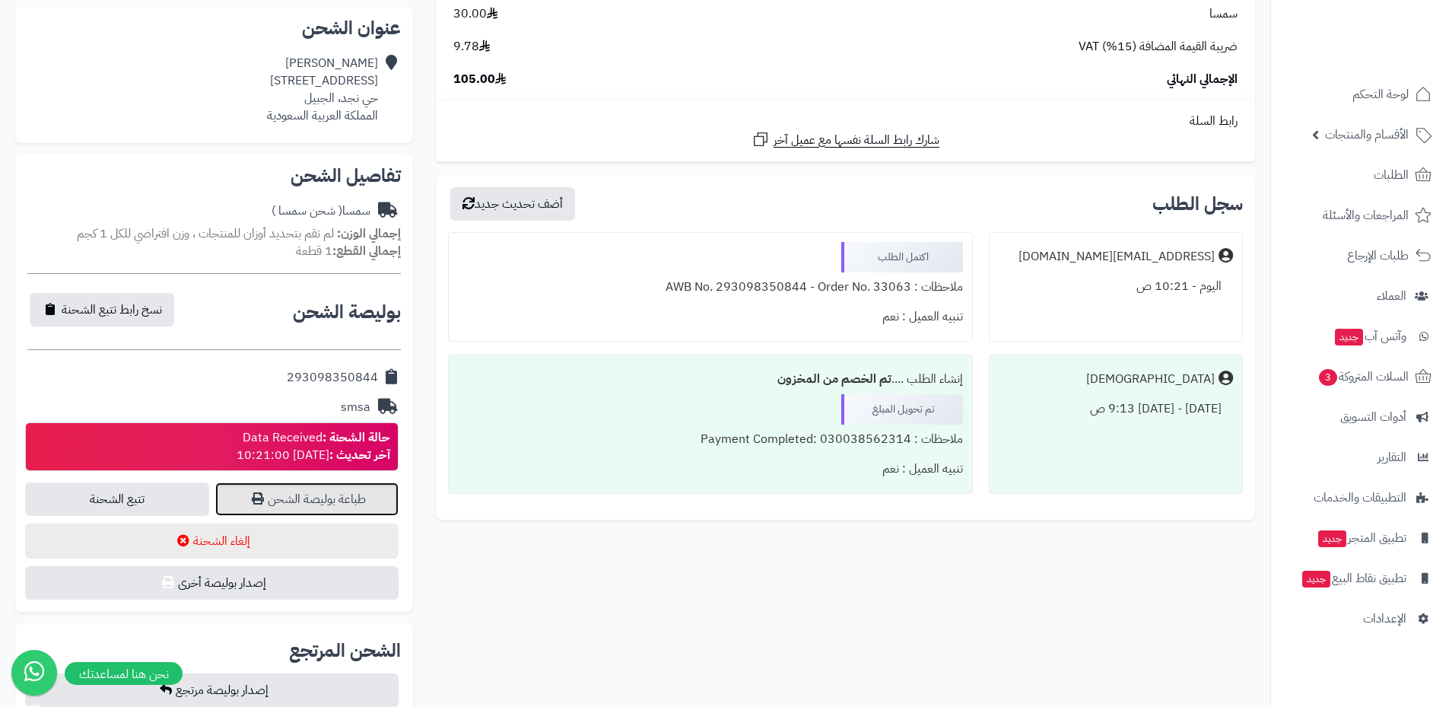
click at [297, 499] on link "طباعة بوليصة الشحن" at bounding box center [307, 498] width 184 height 33
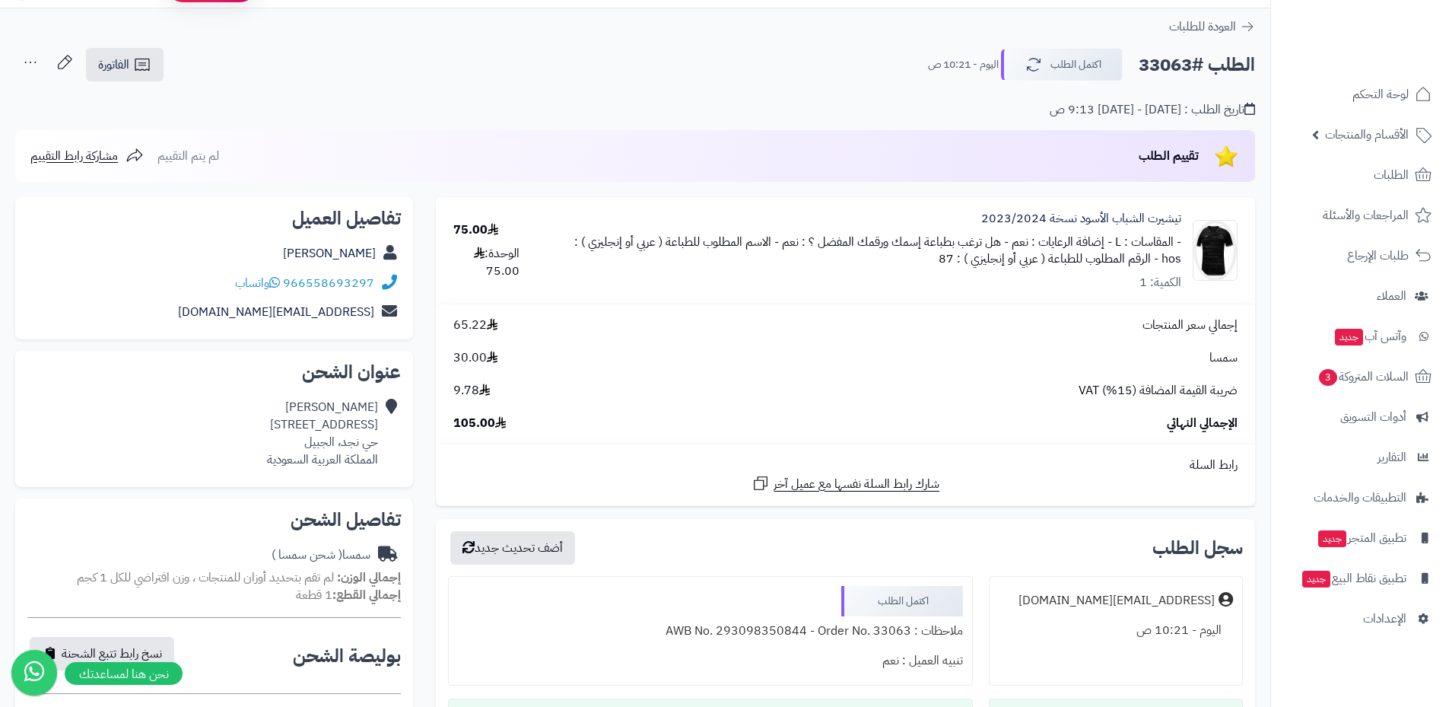
scroll to position [1, 0]
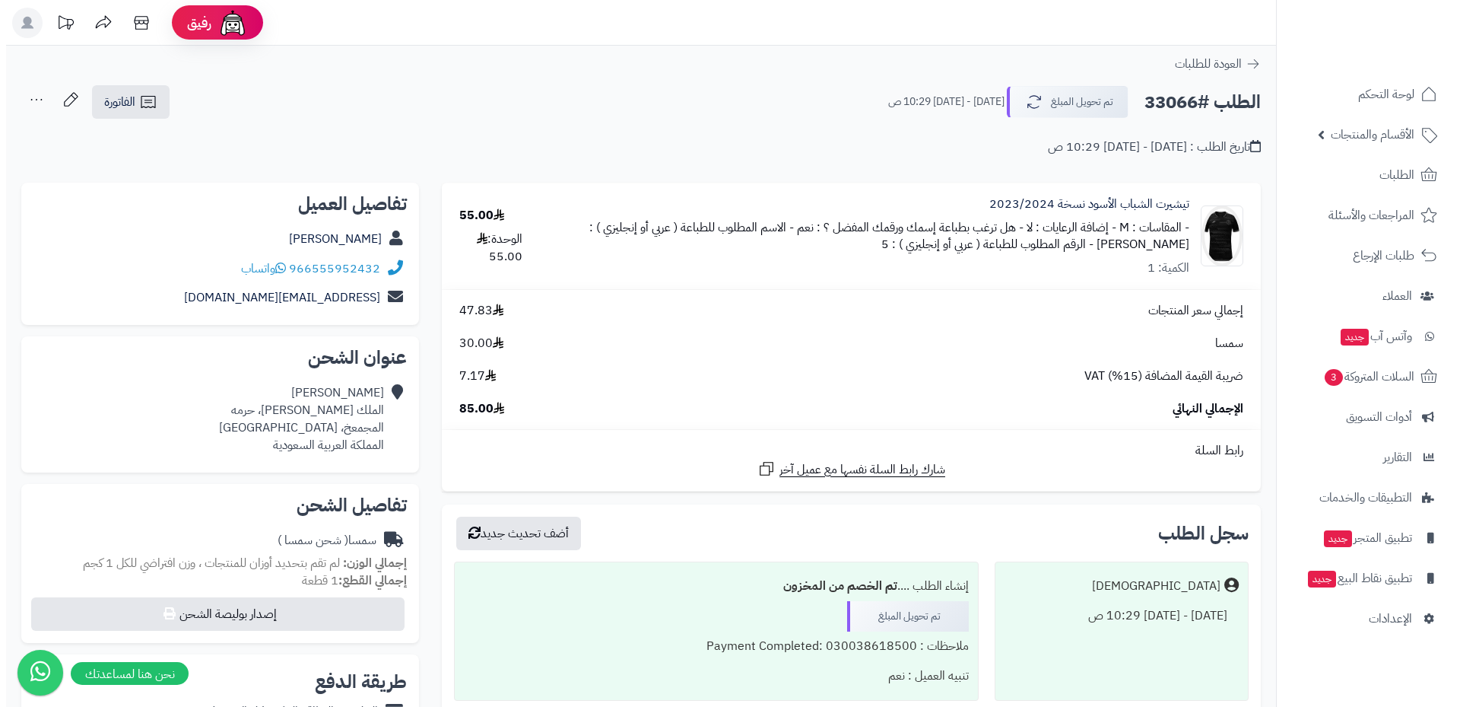
scroll to position [76, 0]
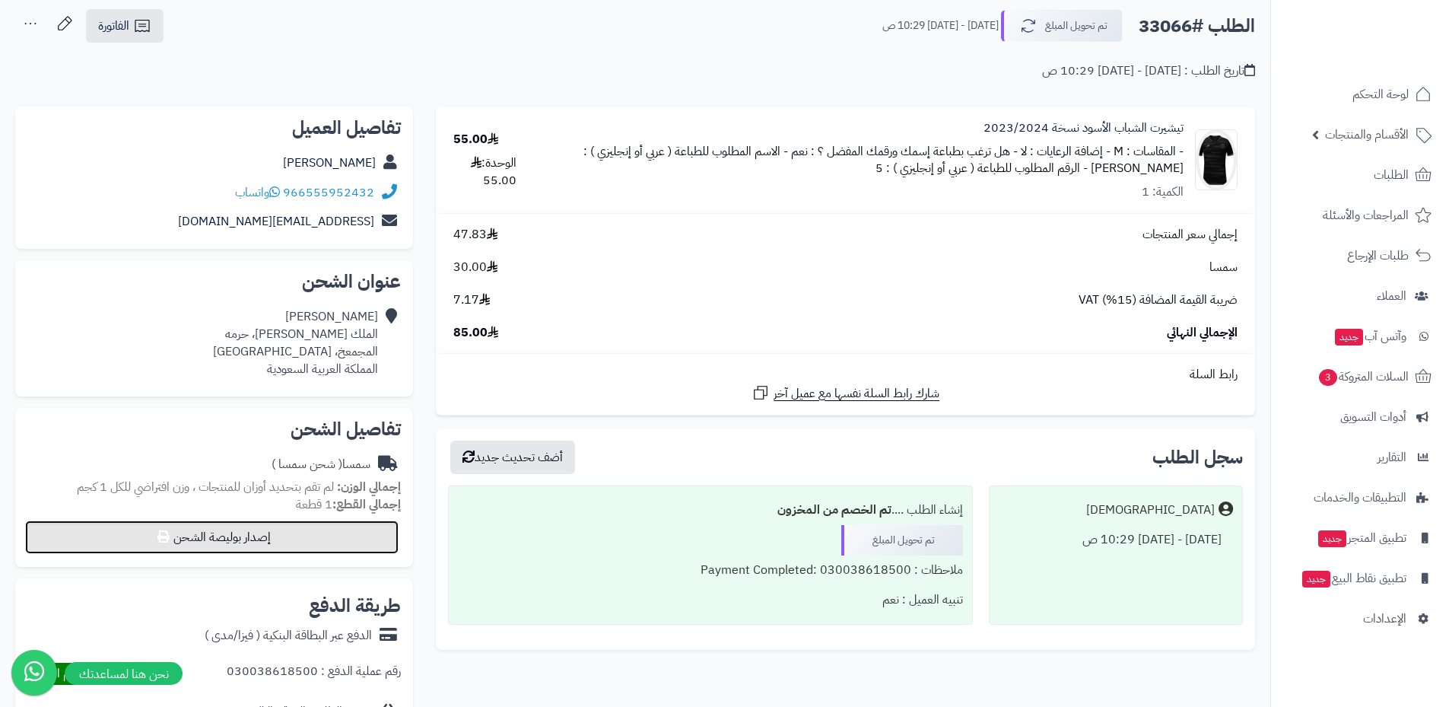
click at [309, 540] on button "إصدار بوليصة الشحن" at bounding box center [211, 536] width 373 height 33
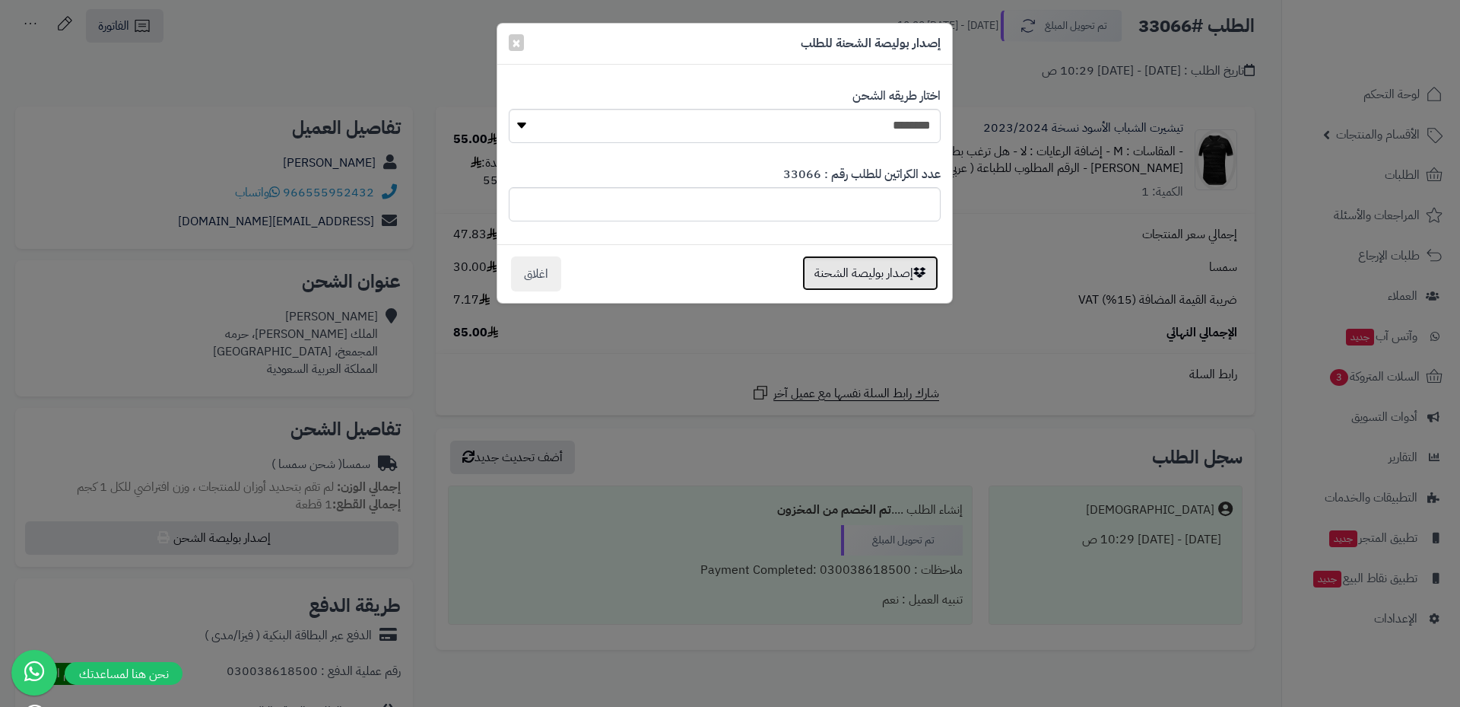
click at [891, 269] on button "إصدار بوليصة الشحنة" at bounding box center [870, 273] width 136 height 35
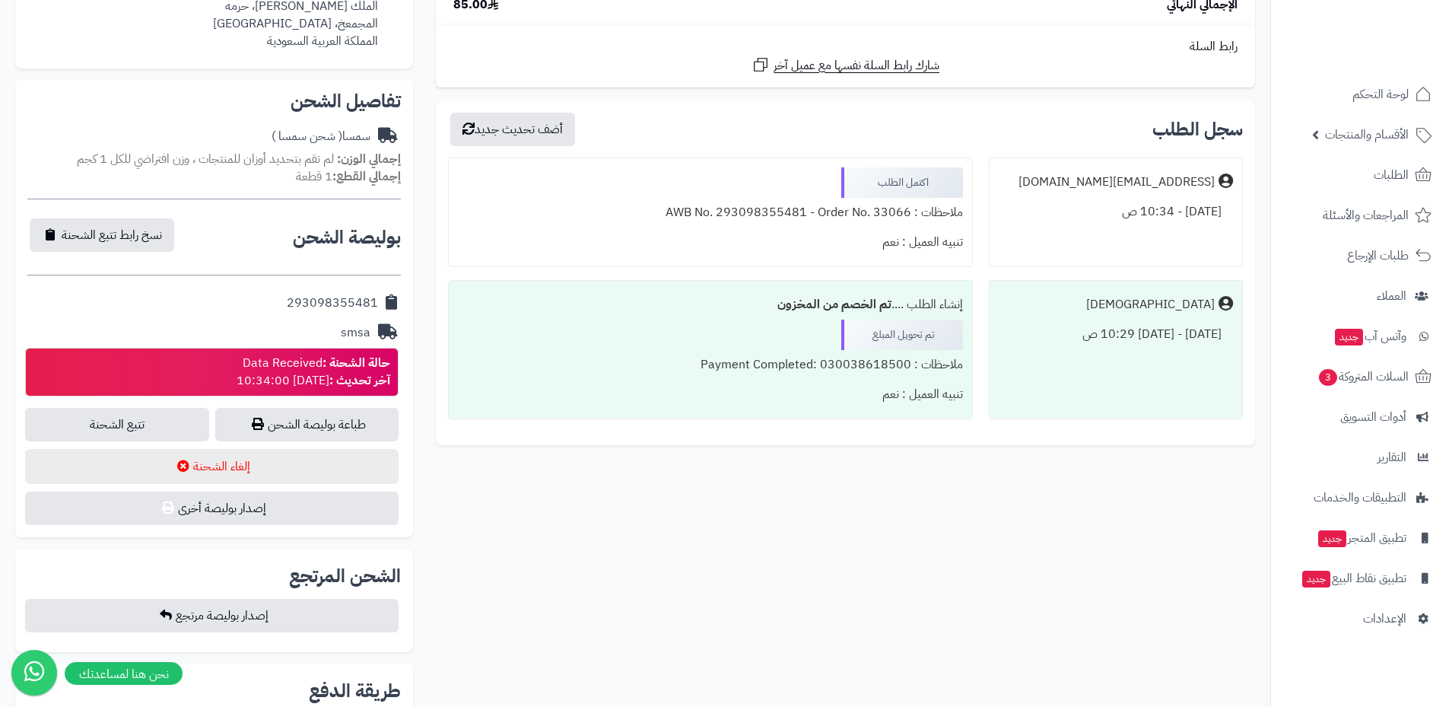
scroll to position [456, 0]
click at [349, 427] on link "طباعة بوليصة الشحن" at bounding box center [307, 423] width 184 height 33
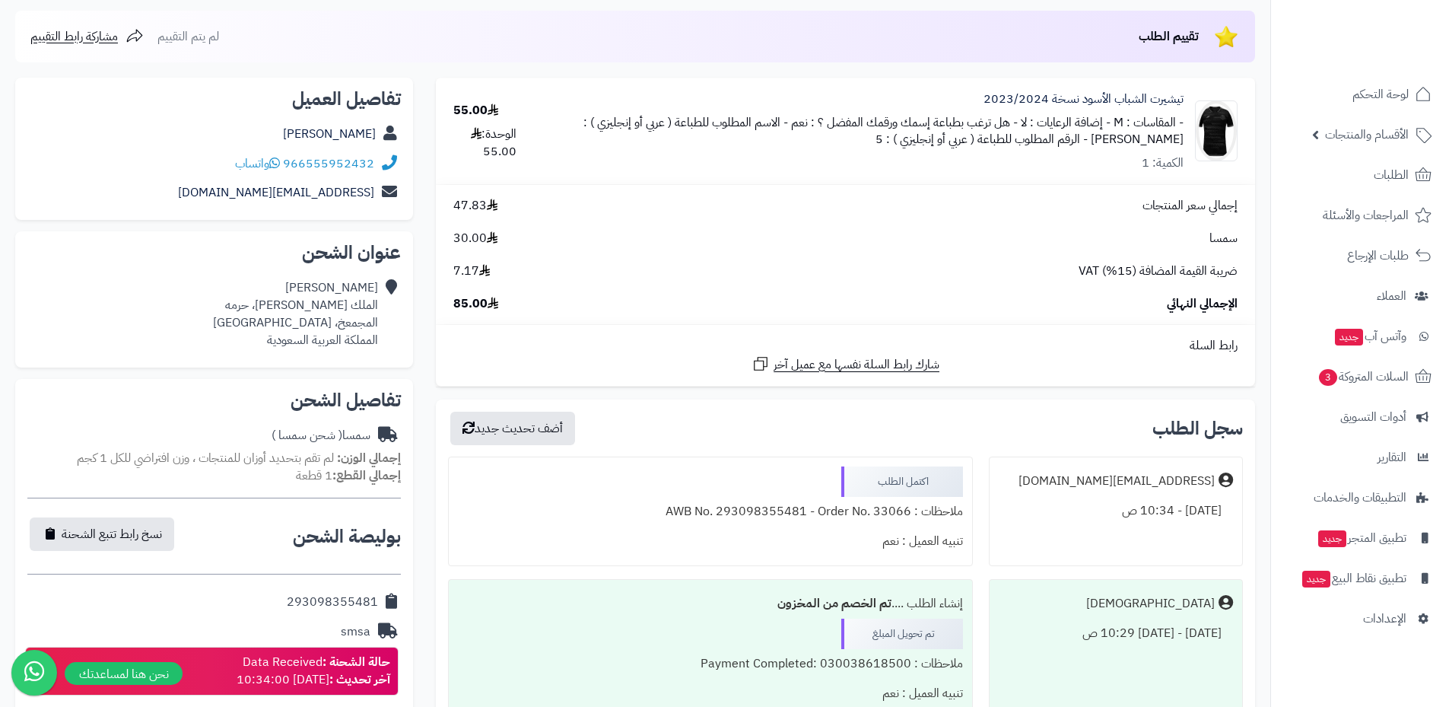
scroll to position [76, 0]
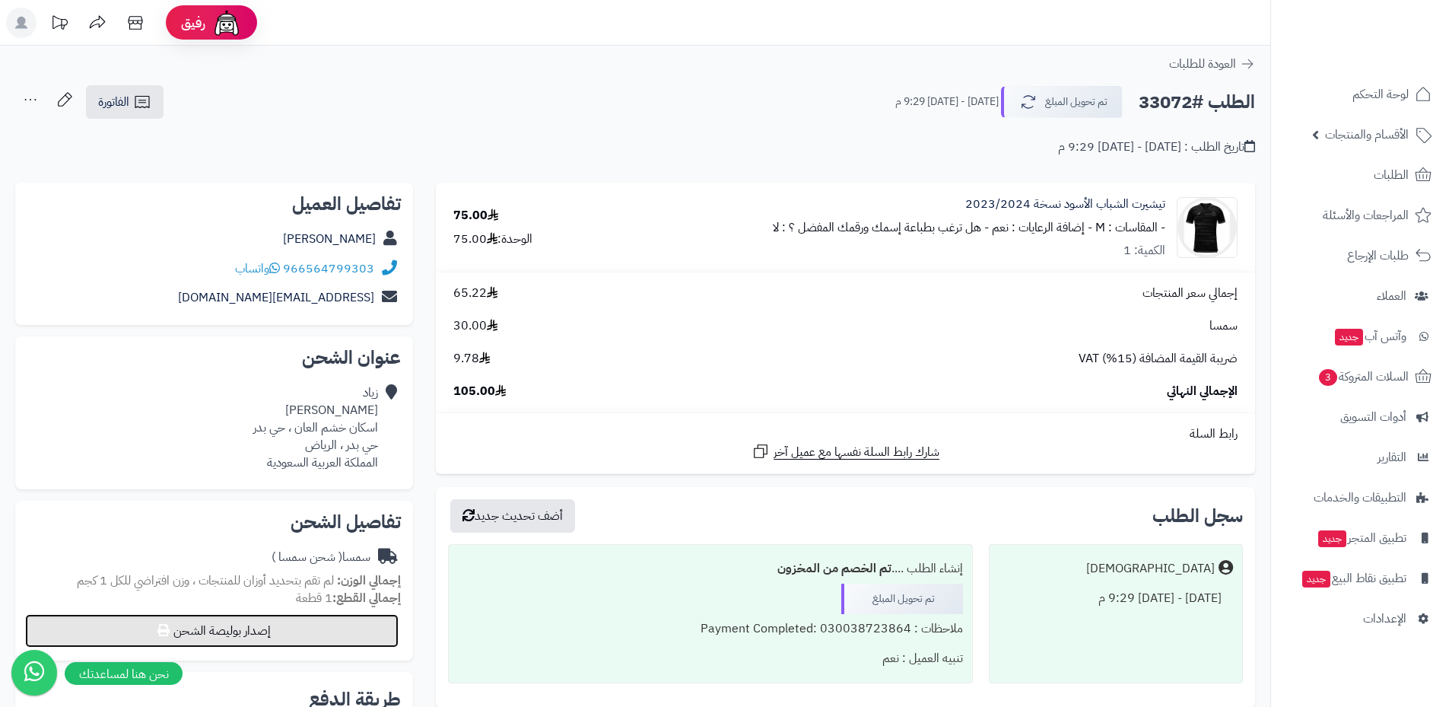
click at [240, 631] on button "إصدار بوليصة الشحن" at bounding box center [211, 630] width 373 height 33
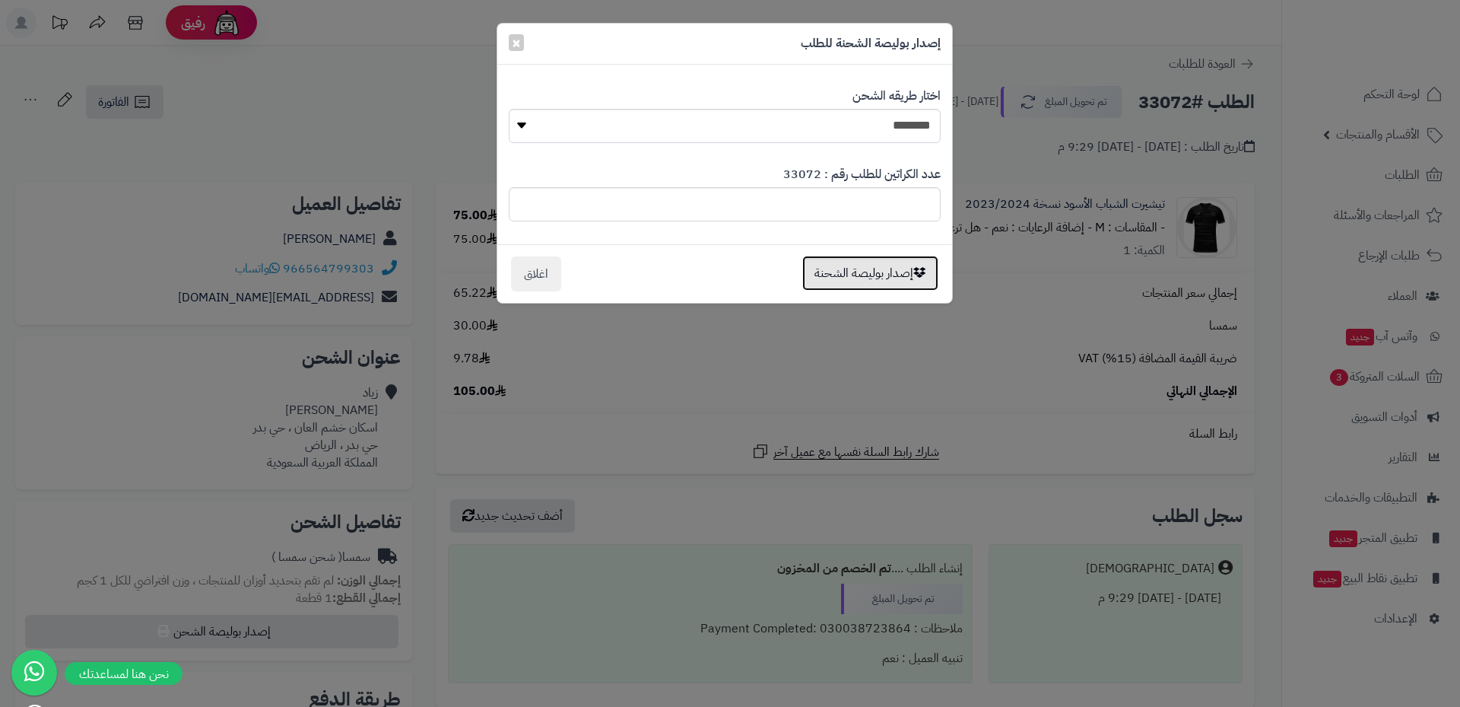
click at [861, 278] on button "إصدار بوليصة الشحنة" at bounding box center [870, 273] width 136 height 35
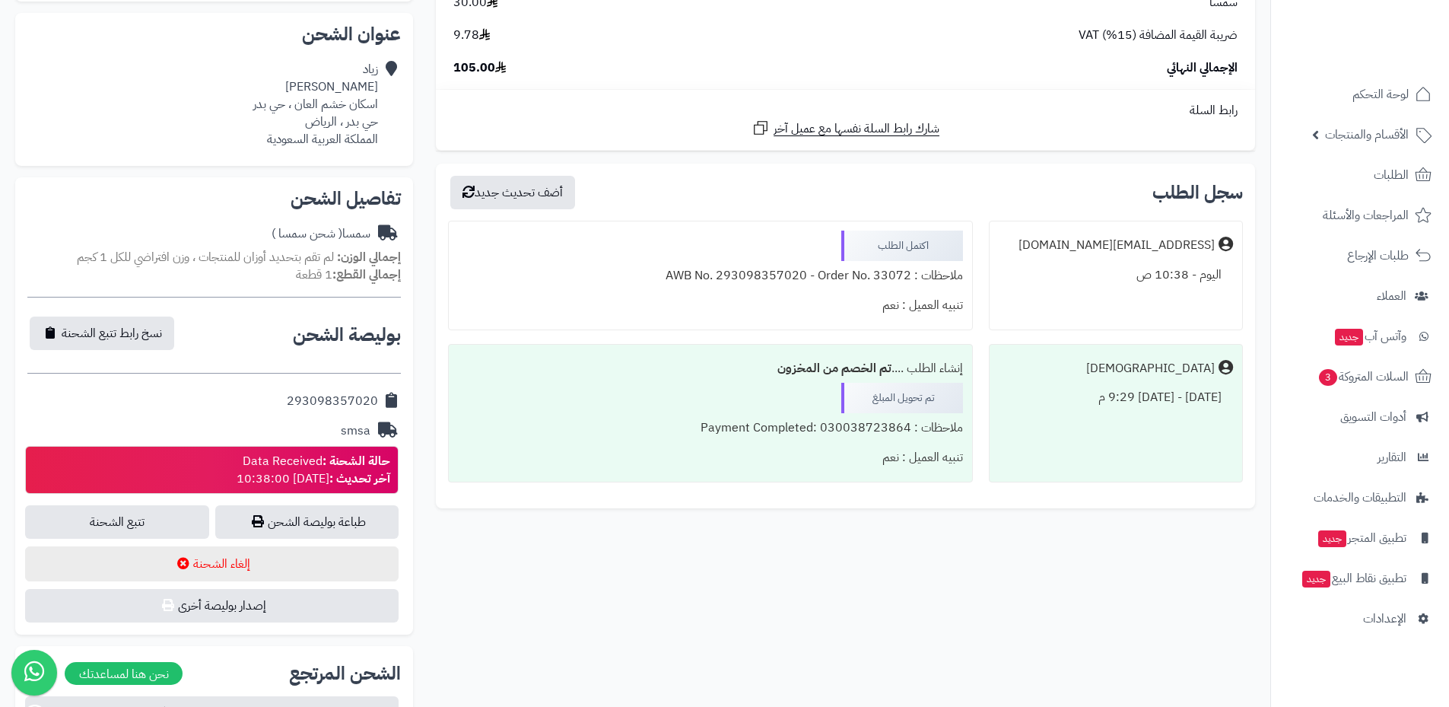
scroll to position [380, 0]
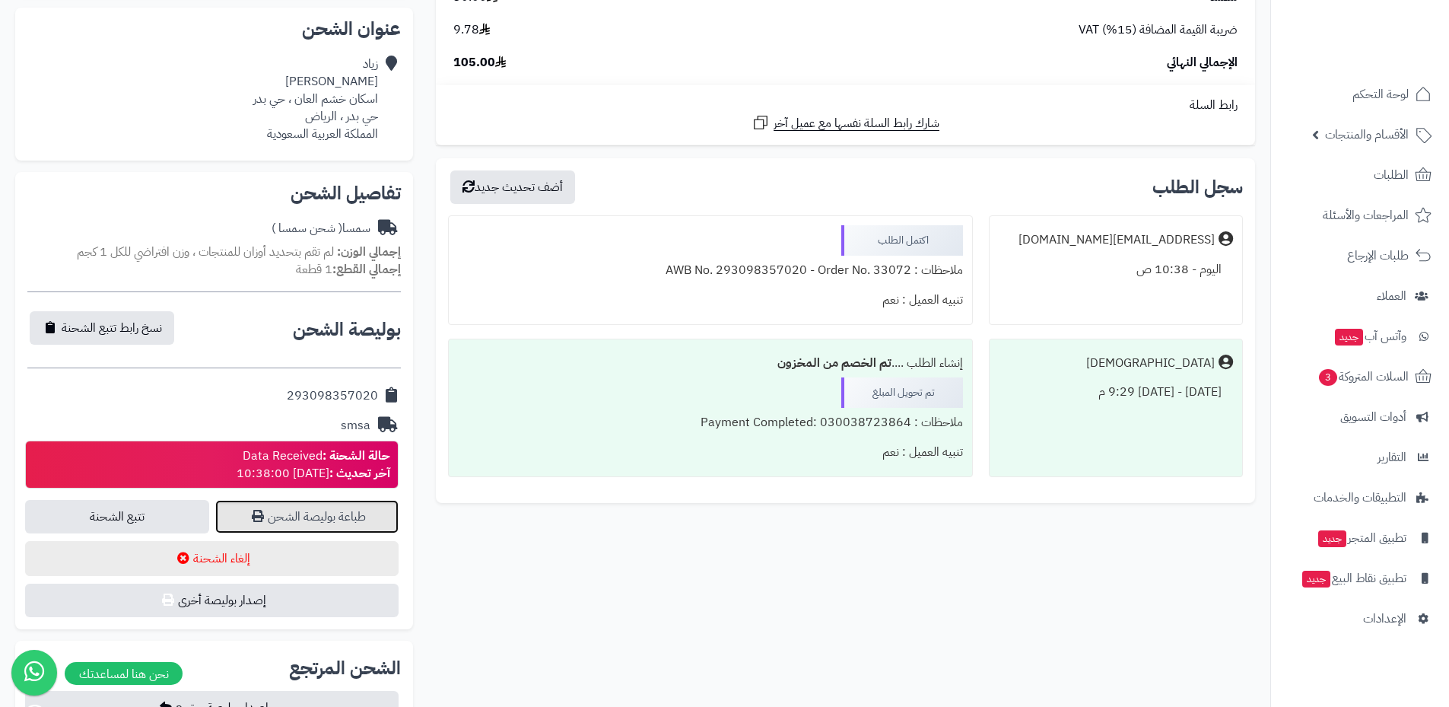
click at [305, 514] on link "طباعة بوليصة الشحن" at bounding box center [307, 516] width 184 height 33
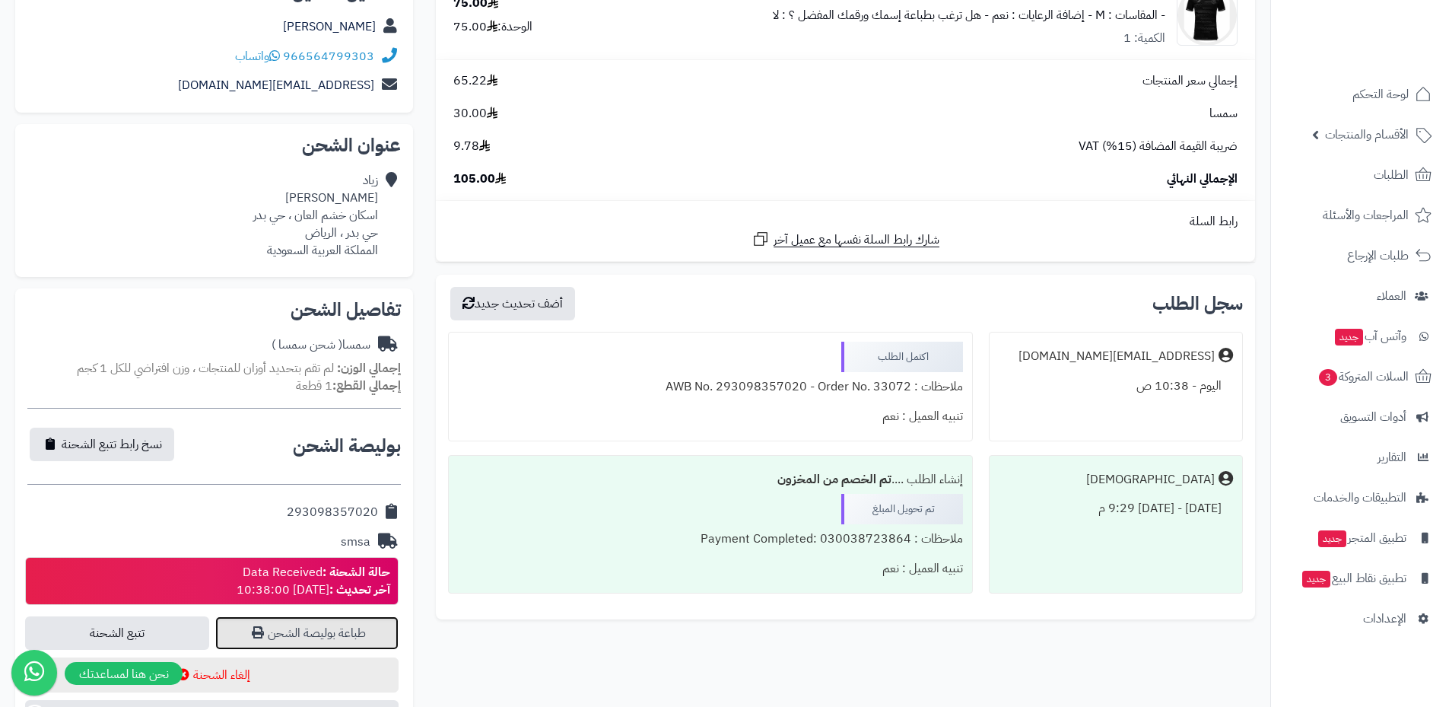
scroll to position [0, 0]
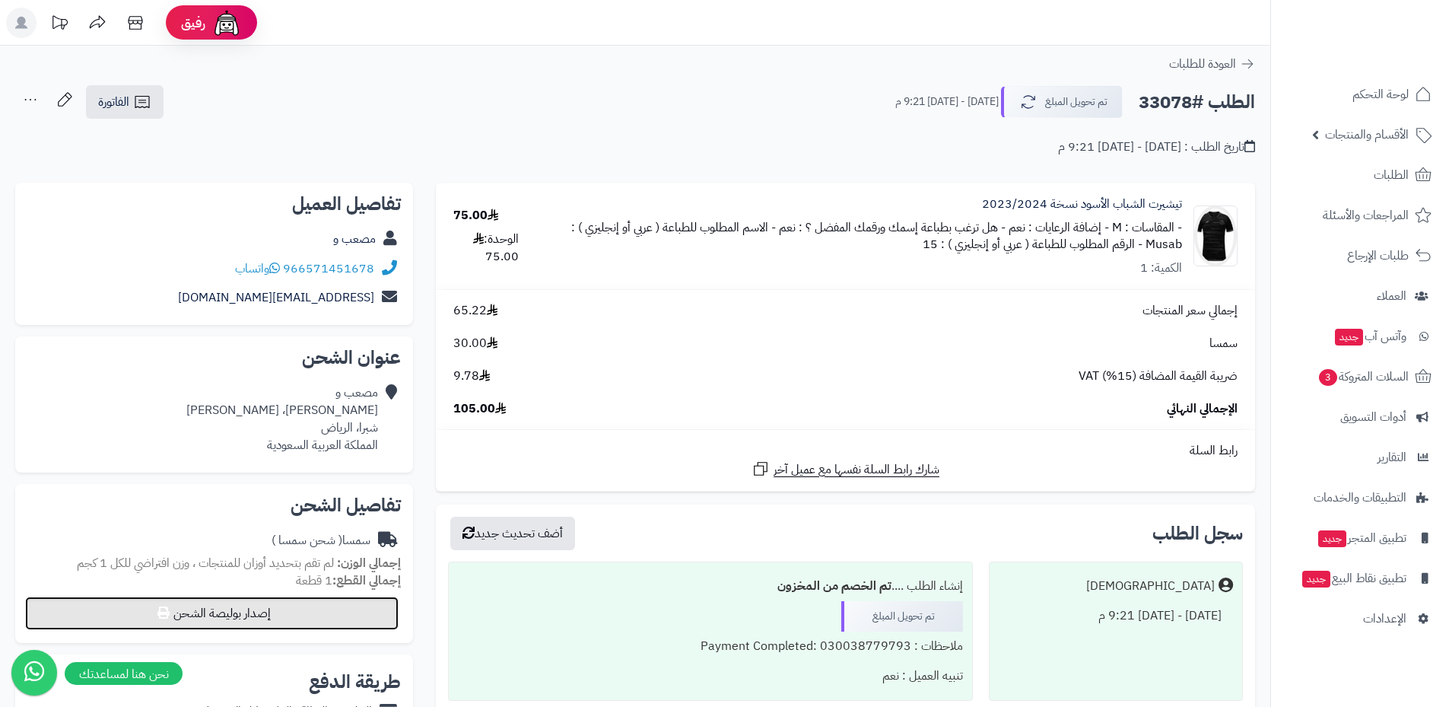
click at [287, 618] on button "إصدار بوليصة الشحن" at bounding box center [211, 612] width 373 height 33
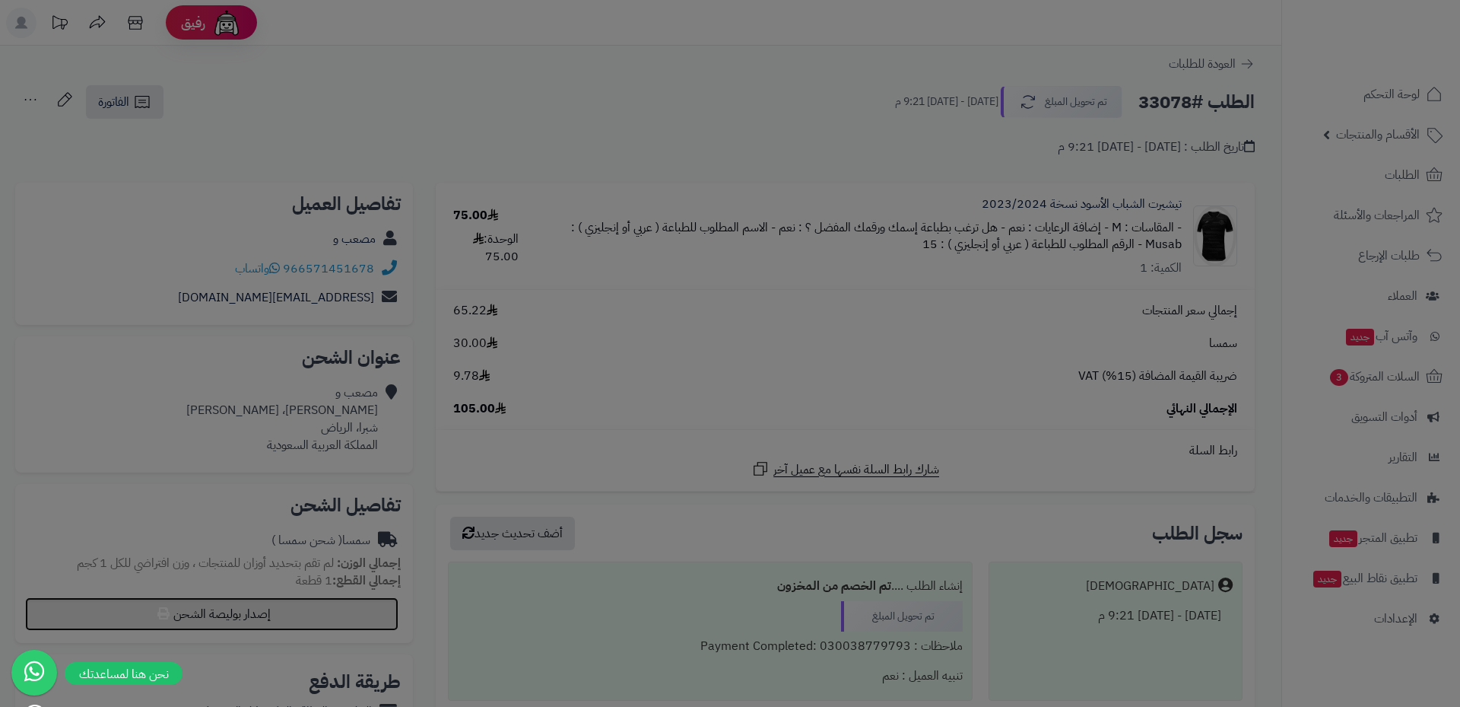
select select "****"
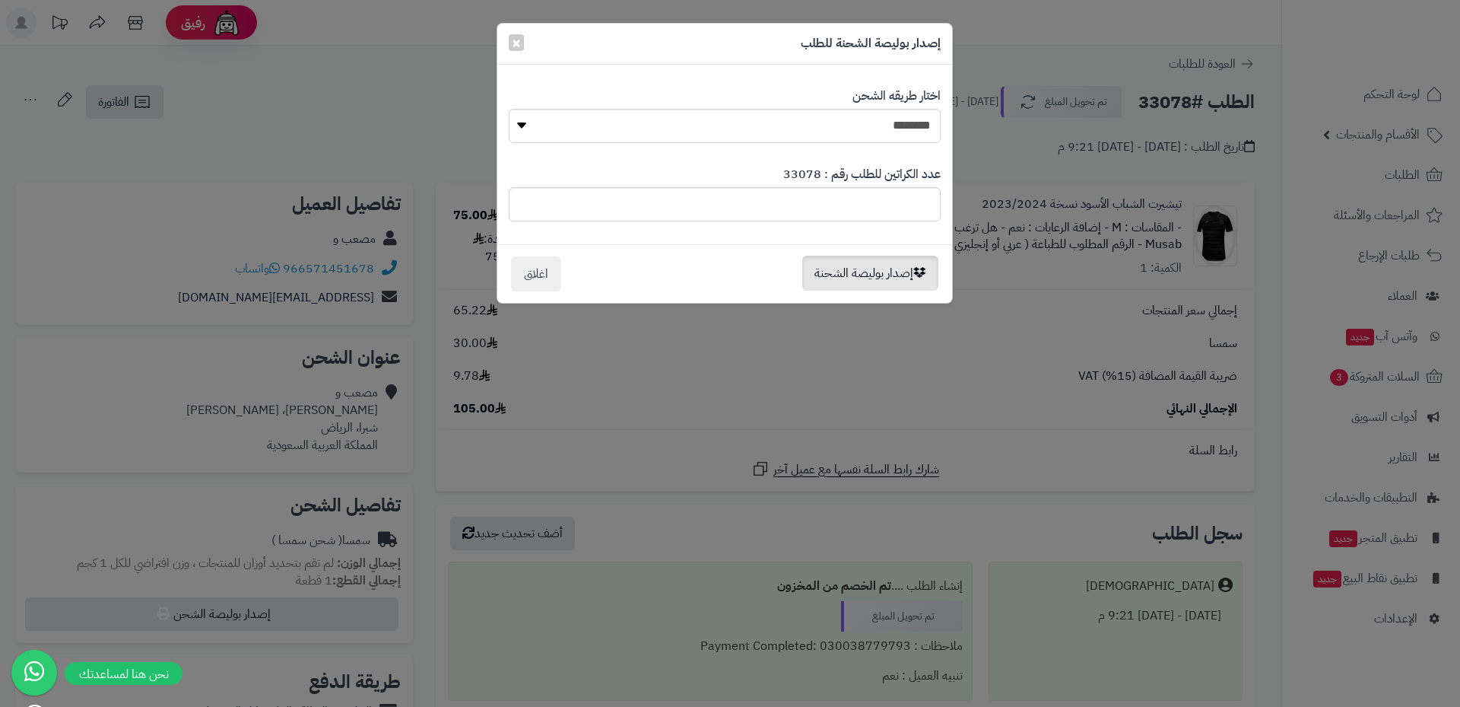
click at [906, 291] on div "إصدار بوليصة الشحنة اغلاق" at bounding box center [725, 273] width 432 height 35
click at [867, 268] on button "إصدار بوليصة الشحنة" at bounding box center [870, 273] width 136 height 35
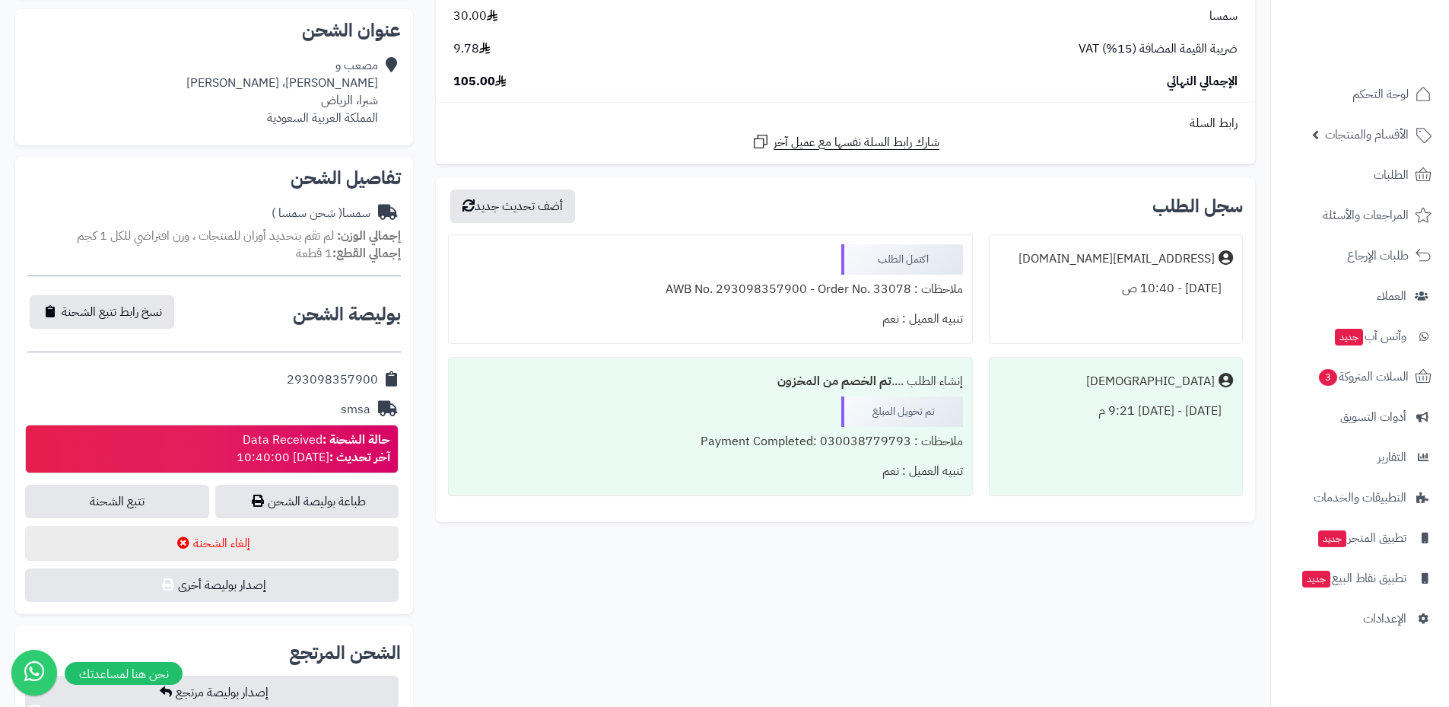
scroll to position [380, 0]
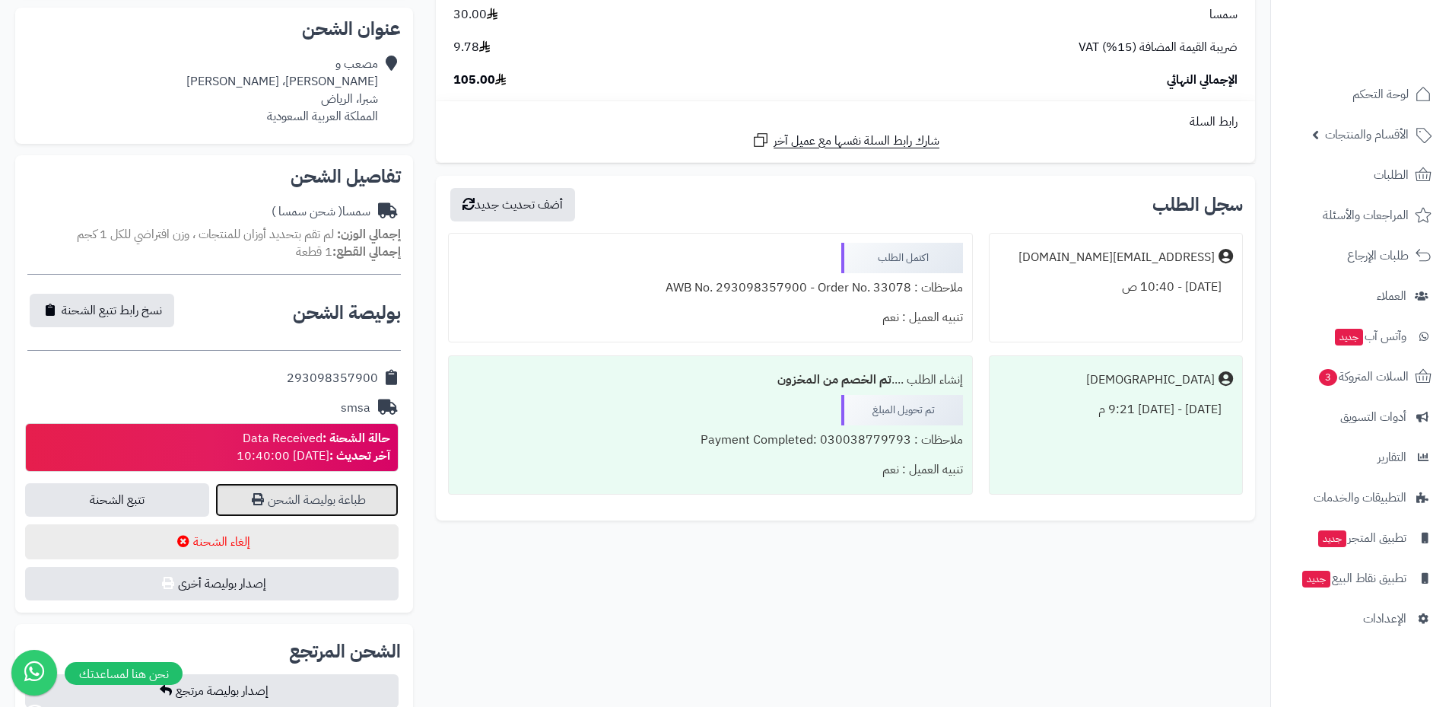
click at [302, 504] on link "طباعة بوليصة الشحن" at bounding box center [307, 499] width 184 height 33
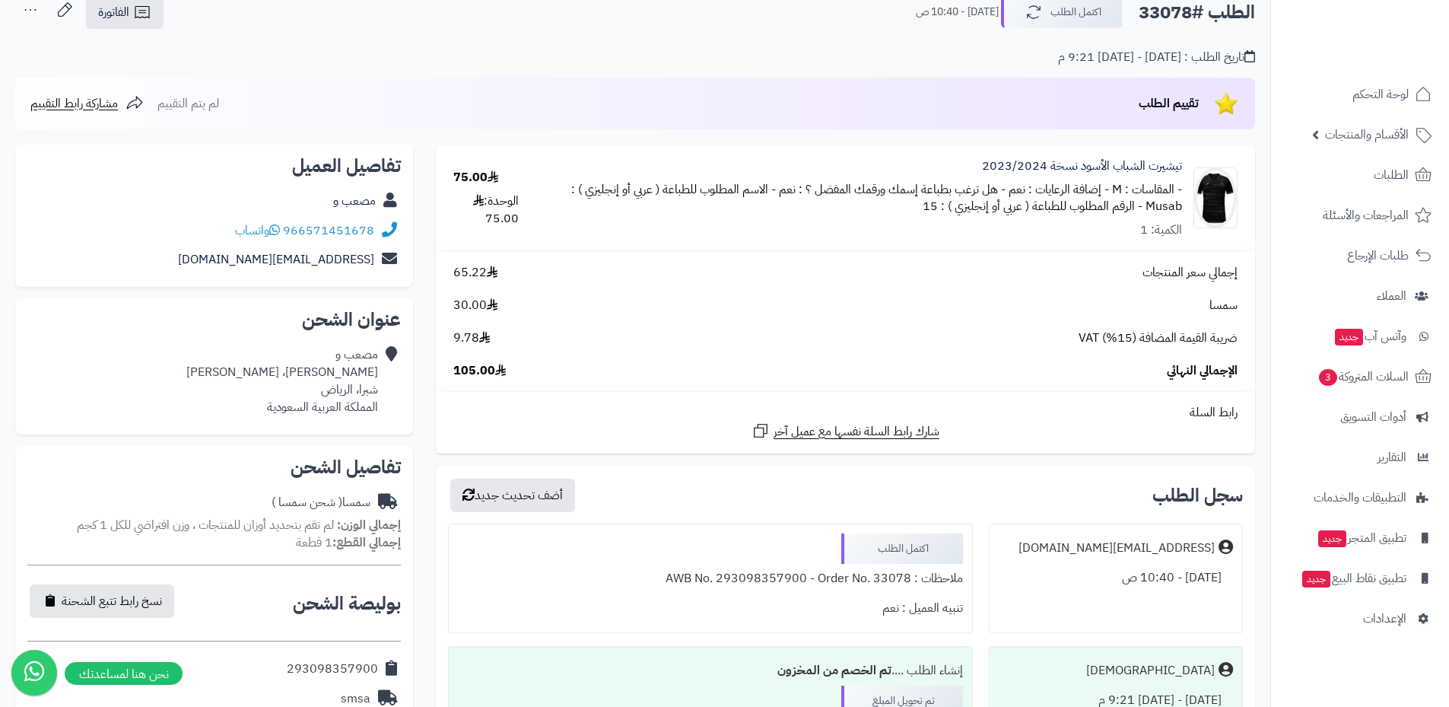
scroll to position [76, 0]
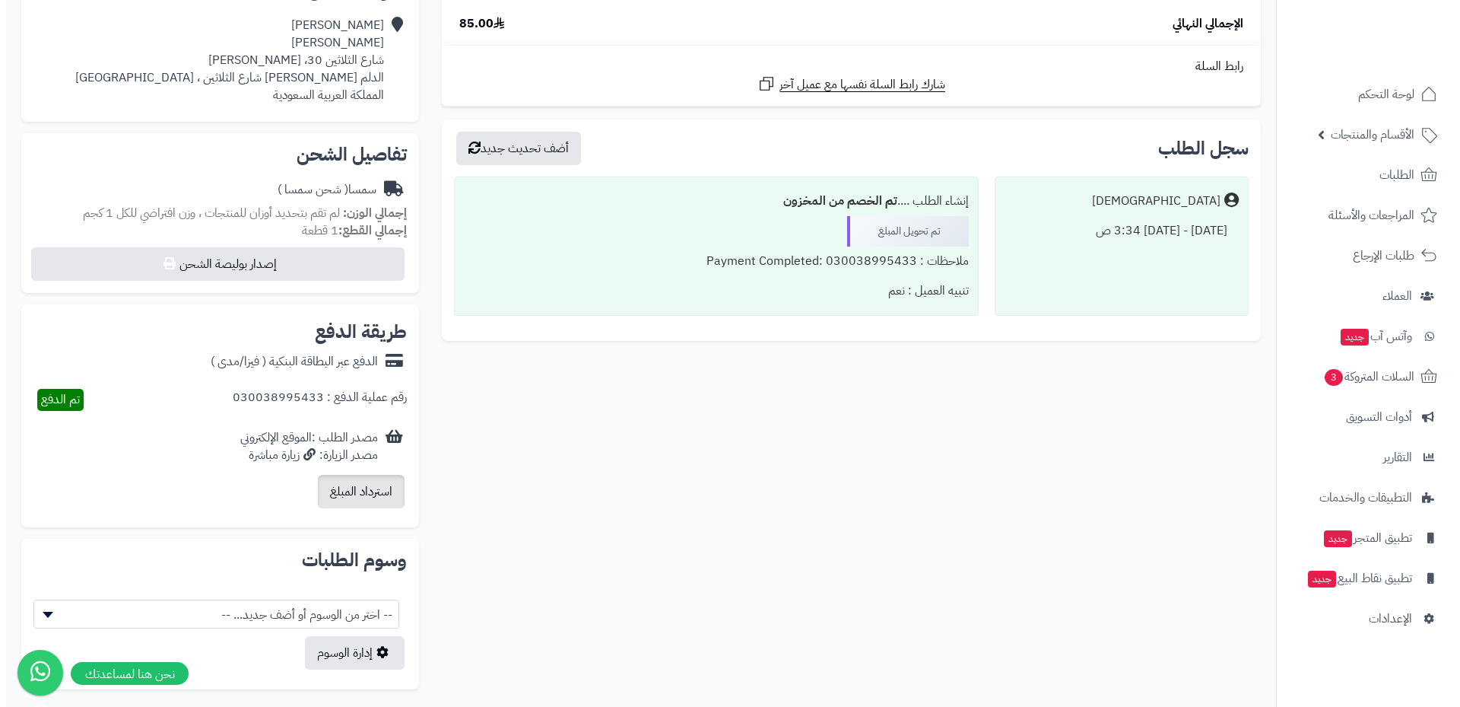
scroll to position [380, 0]
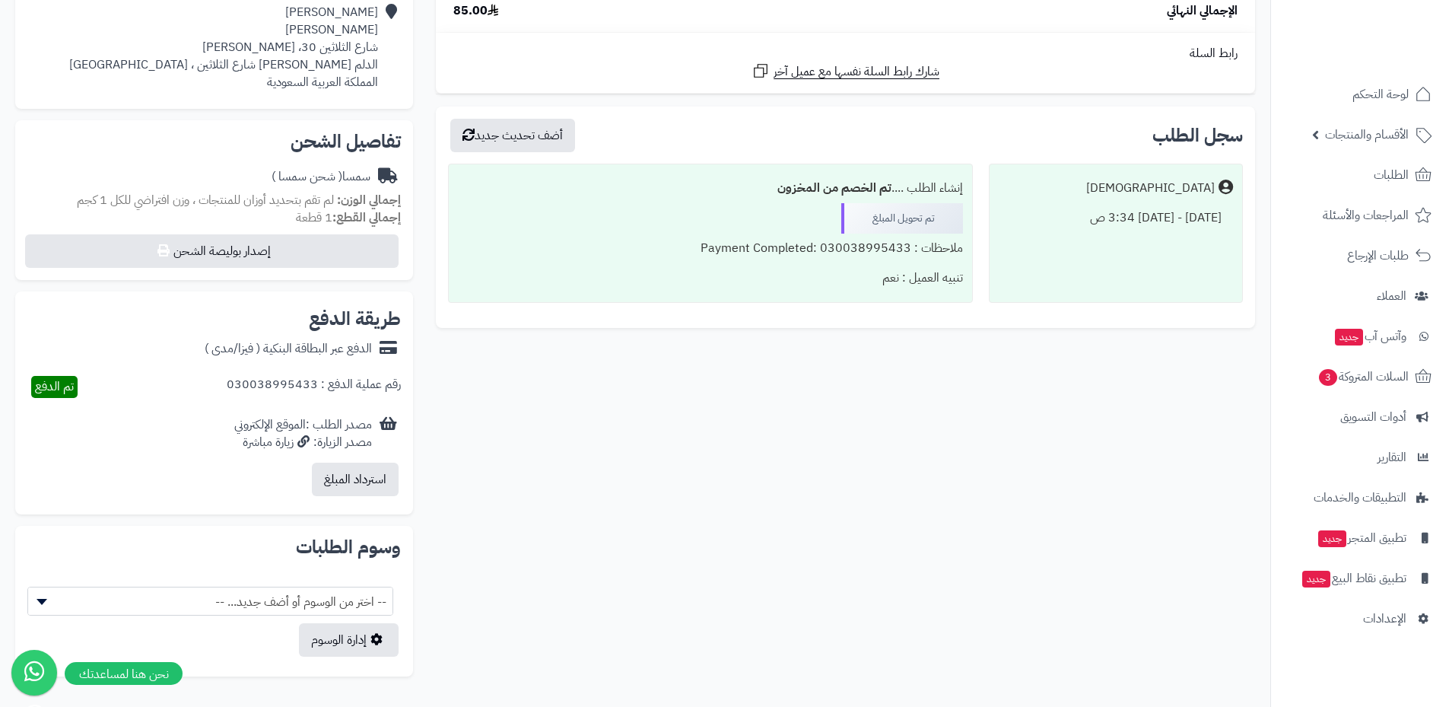
click at [288, 268] on div "تفاصيل الشحن سمسا ( شحن سمسا ) إجمالي الوزن: لم تقم بتحديد أوزان للمنتجات ، وزن…" at bounding box center [214, 200] width 398 height 160
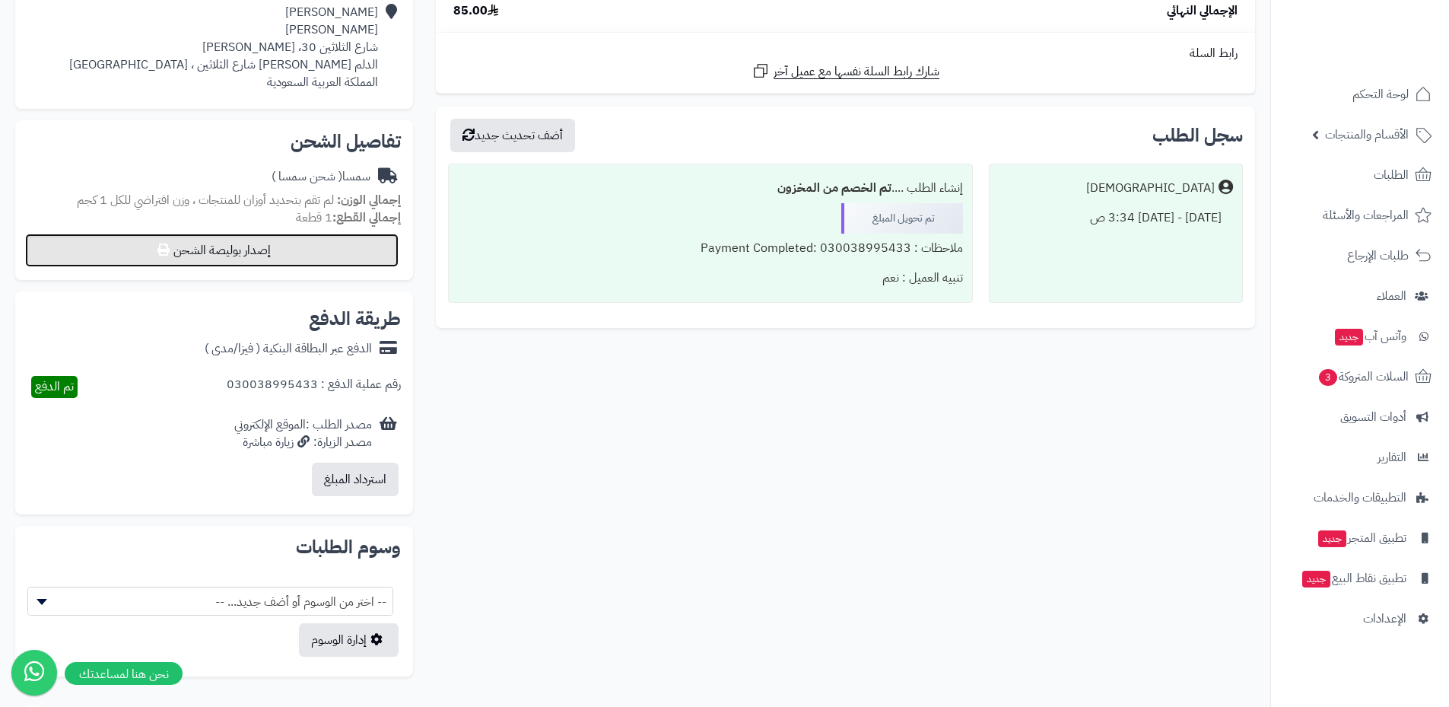
click at [290, 259] on button "إصدار بوليصة الشحن" at bounding box center [211, 249] width 373 height 33
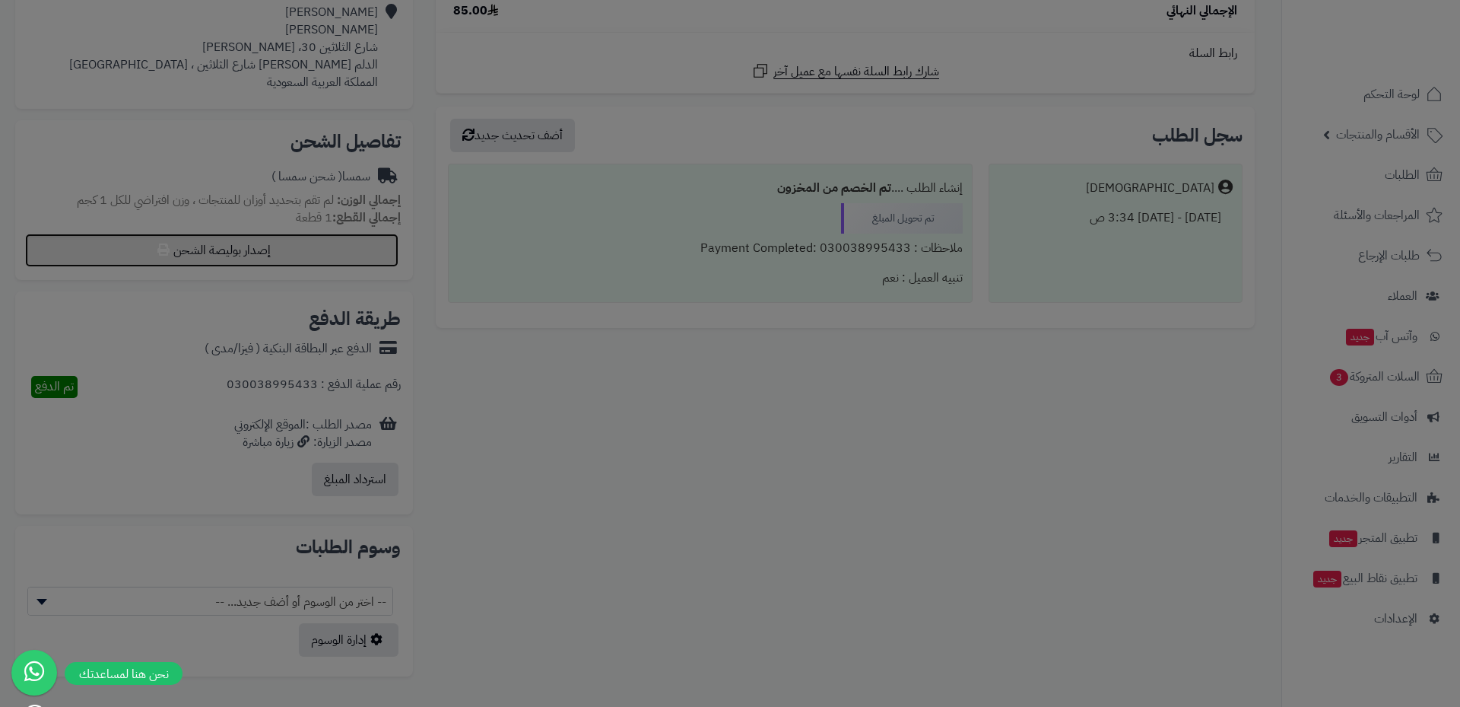
select select "****"
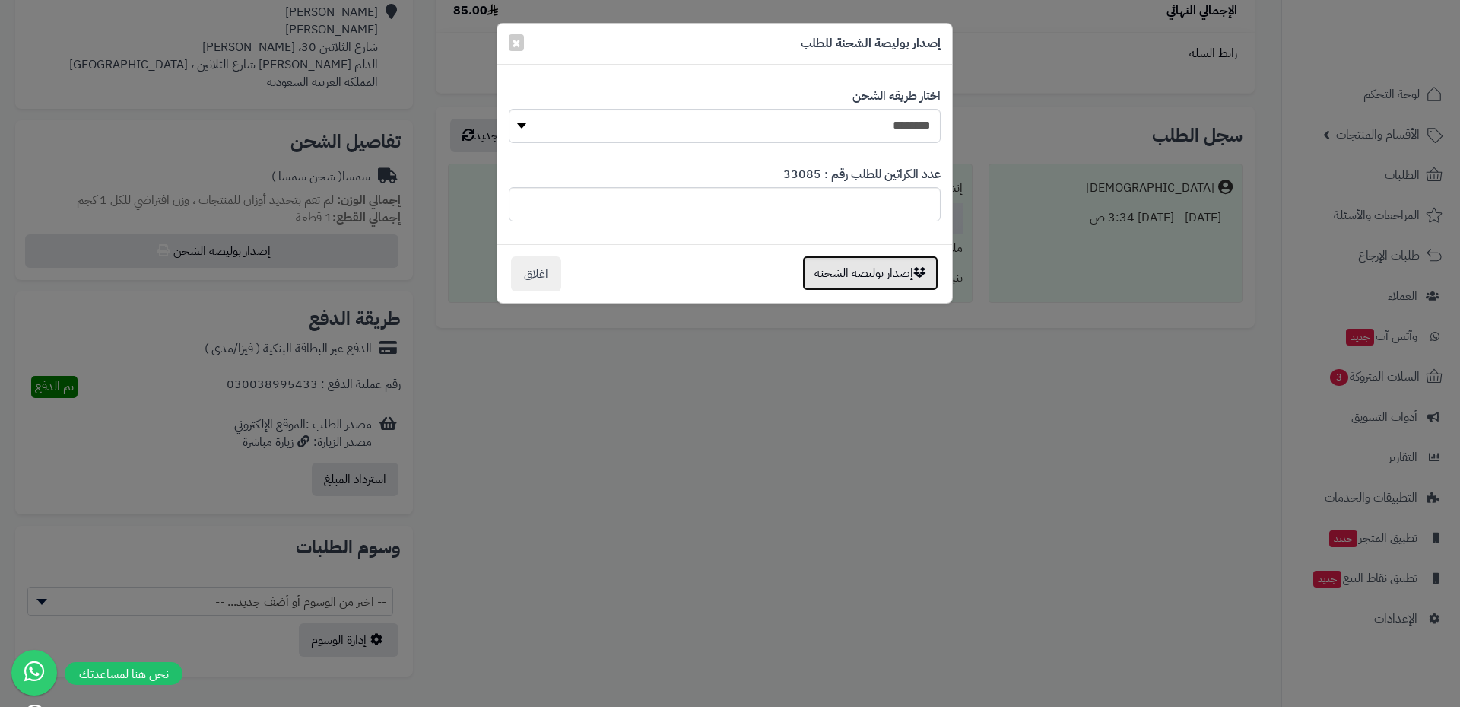
click at [897, 281] on button "إصدار بوليصة الشحنة" at bounding box center [870, 273] width 136 height 35
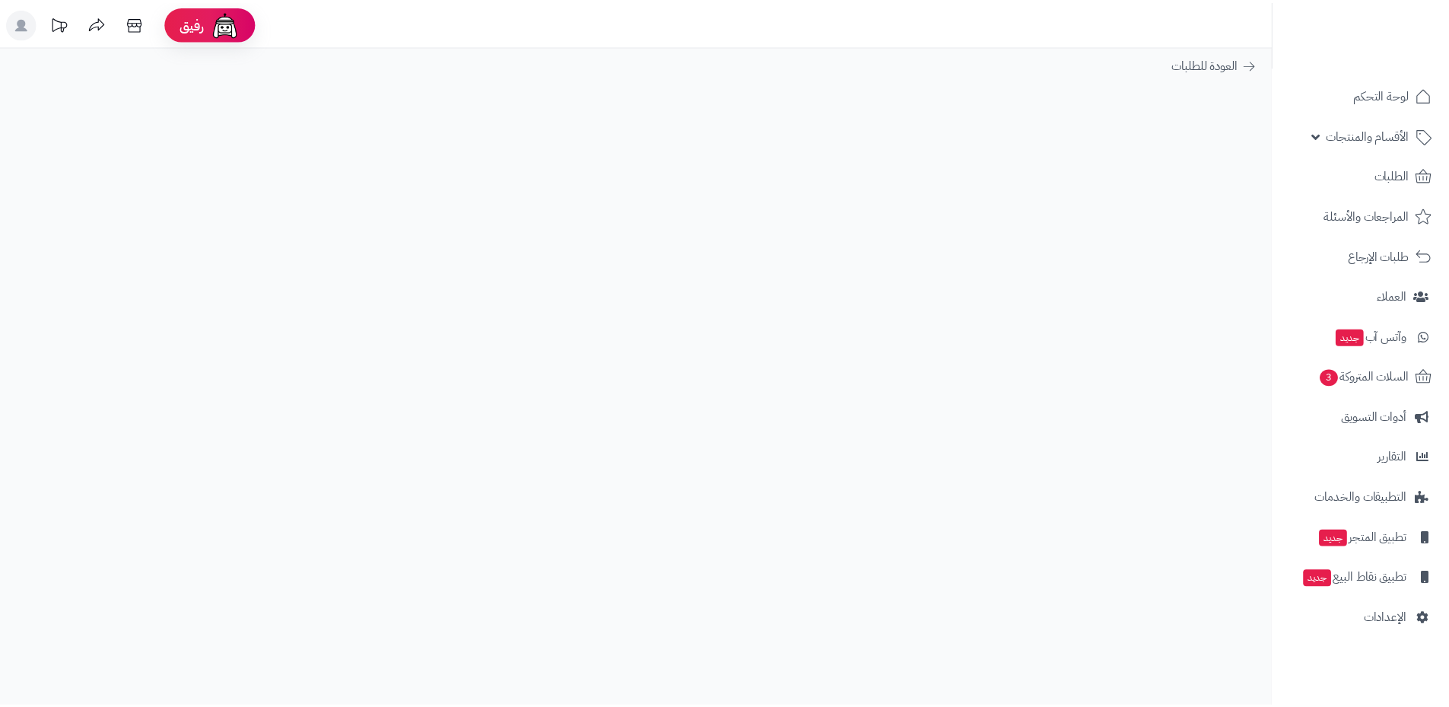
scroll to position [432, 0]
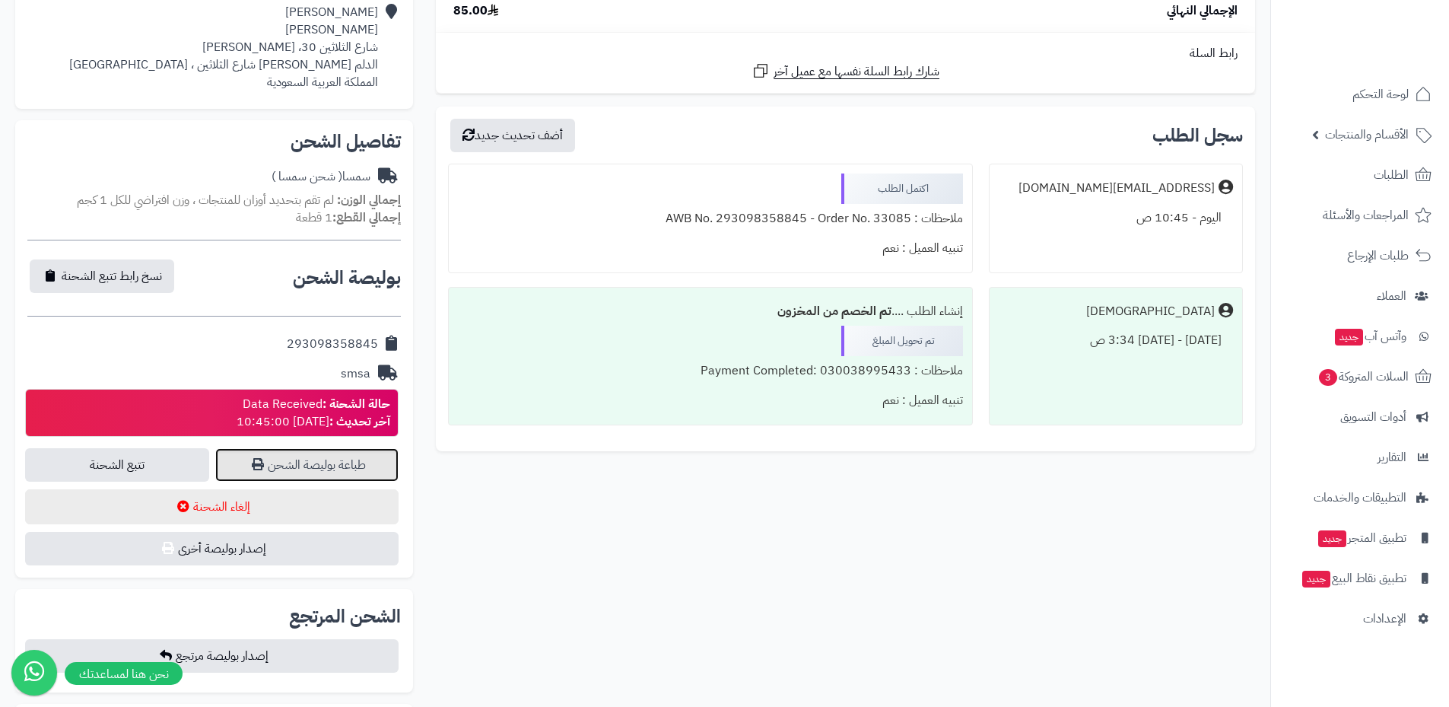
click at [321, 462] on link "طباعة بوليصة الشحن" at bounding box center [307, 464] width 184 height 33
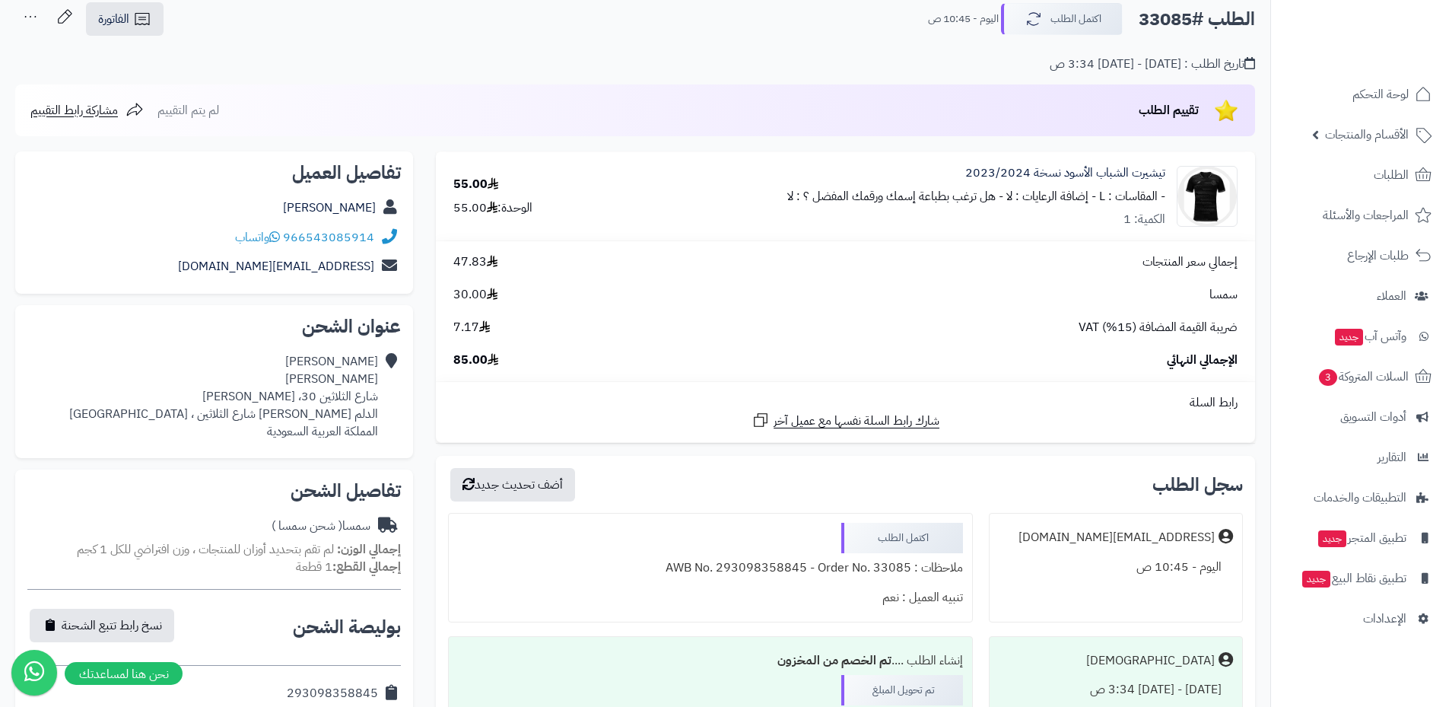
scroll to position [52, 0]
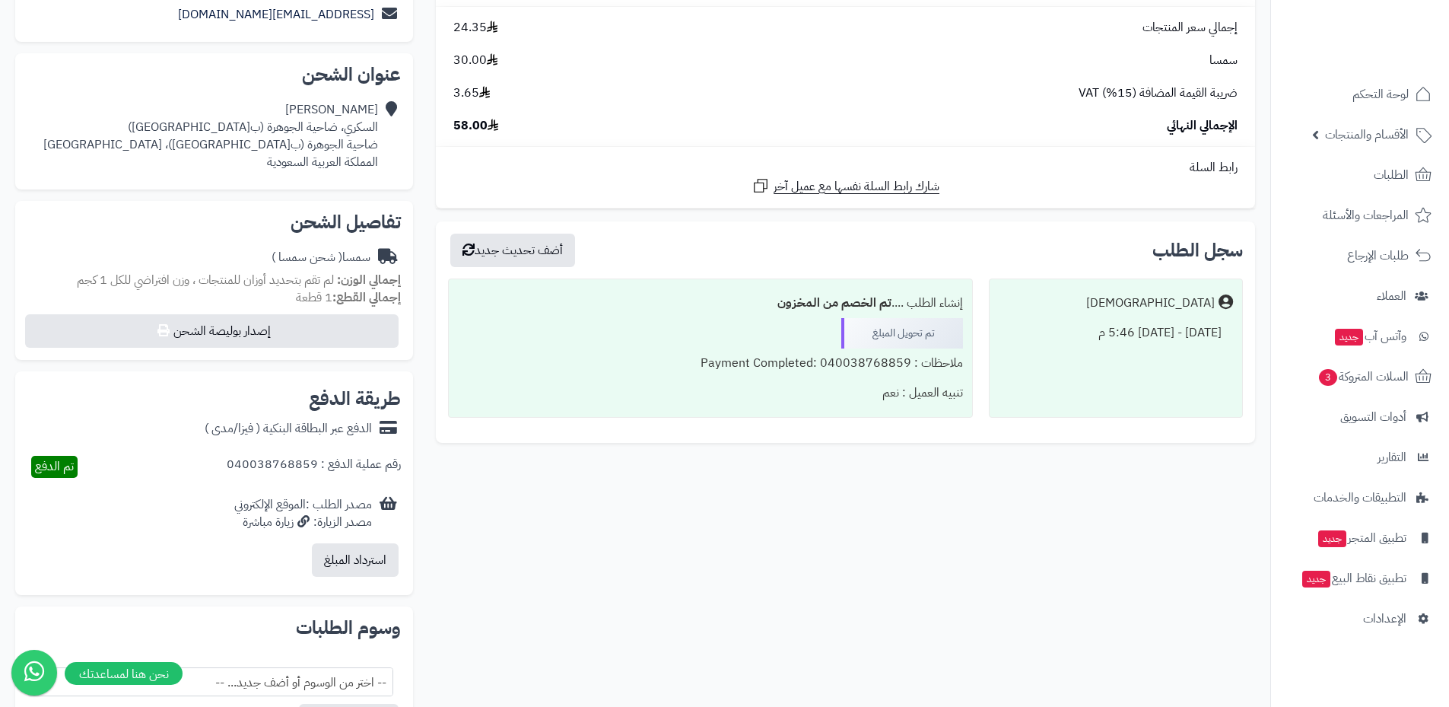
scroll to position [304, 0]
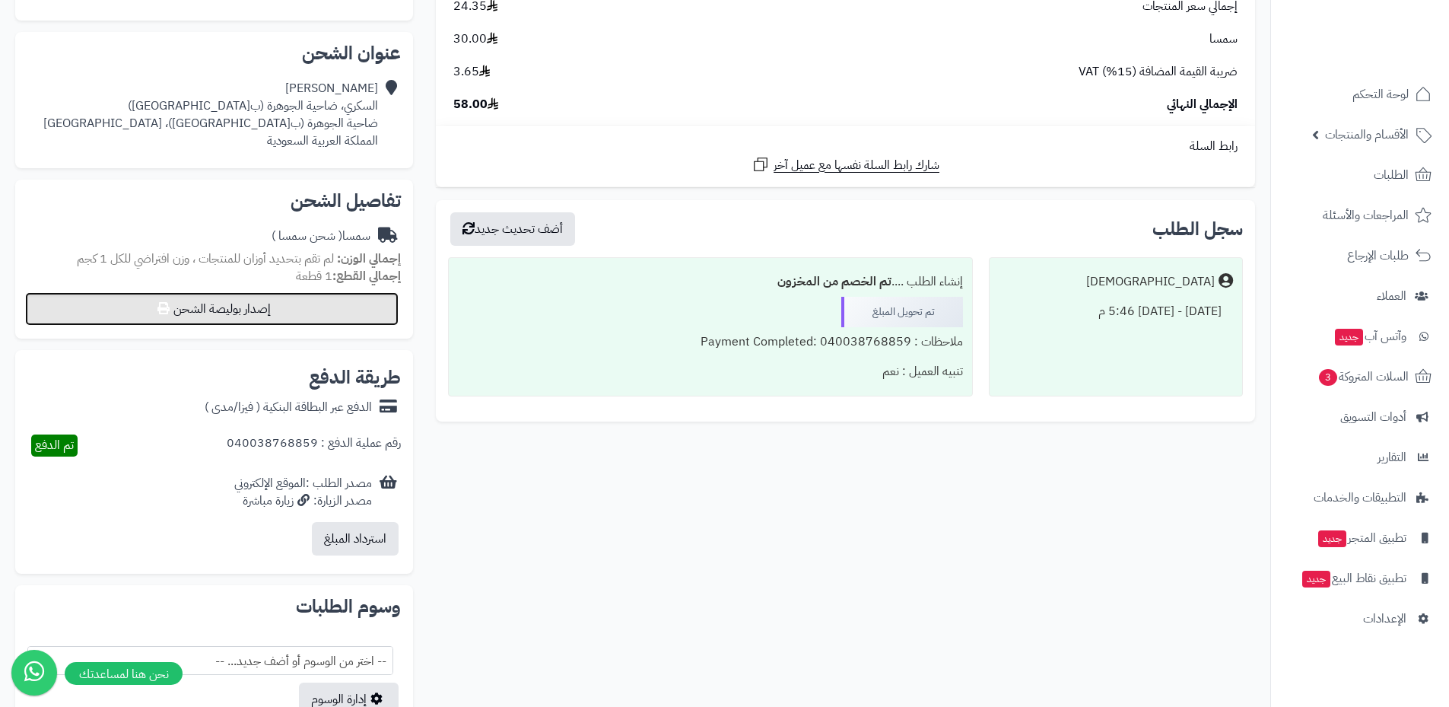
click at [268, 303] on button "إصدار بوليصة الشحن" at bounding box center [211, 308] width 373 height 33
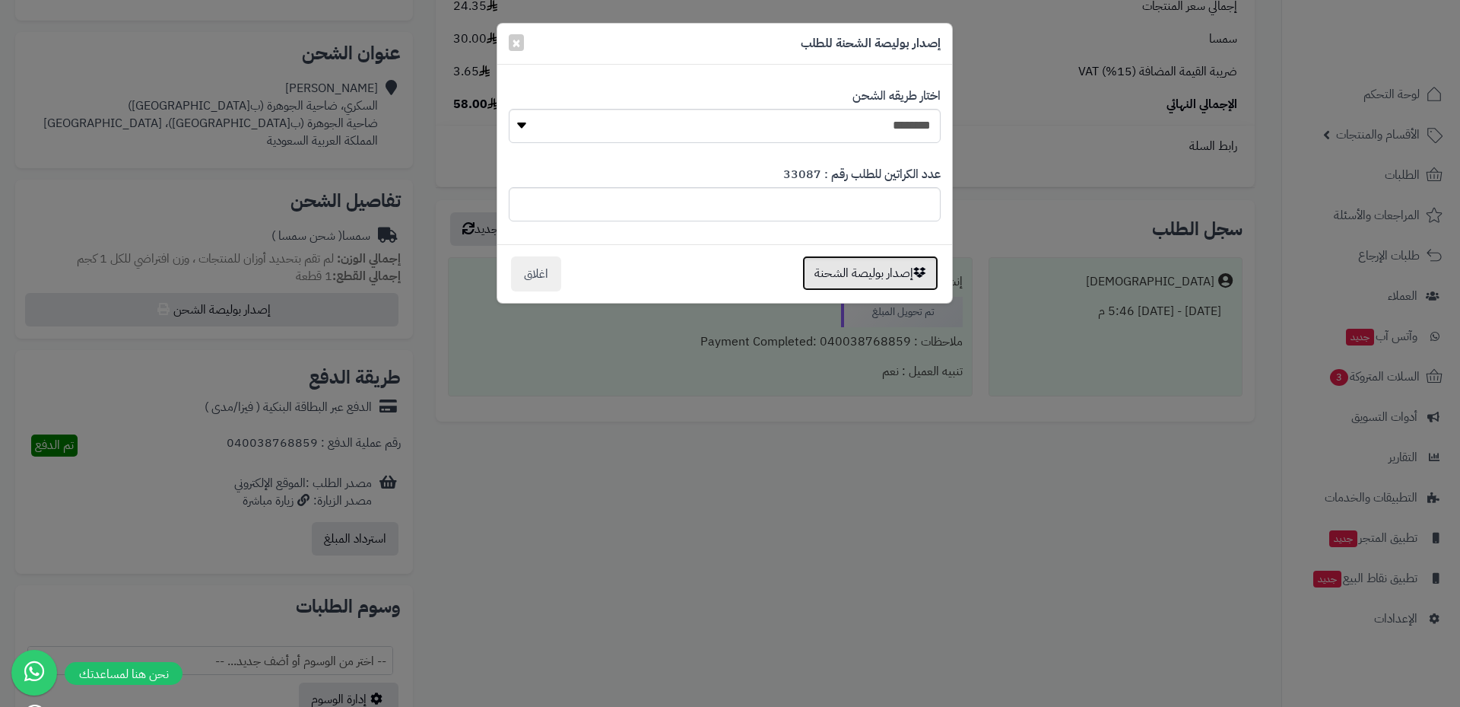
click at [904, 287] on button "إصدار بوليصة الشحنة" at bounding box center [870, 273] width 136 height 35
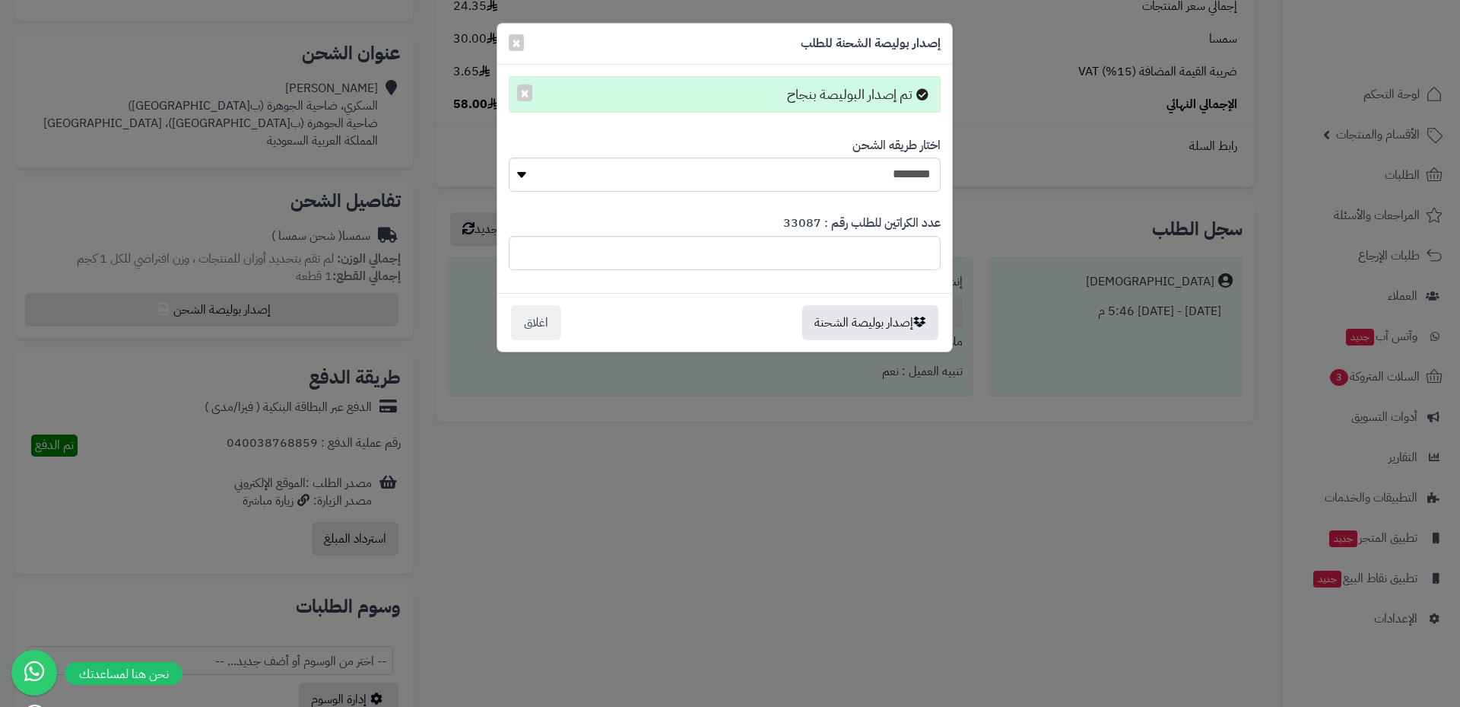
click at [737, 504] on div "**********" at bounding box center [730, 353] width 1460 height 707
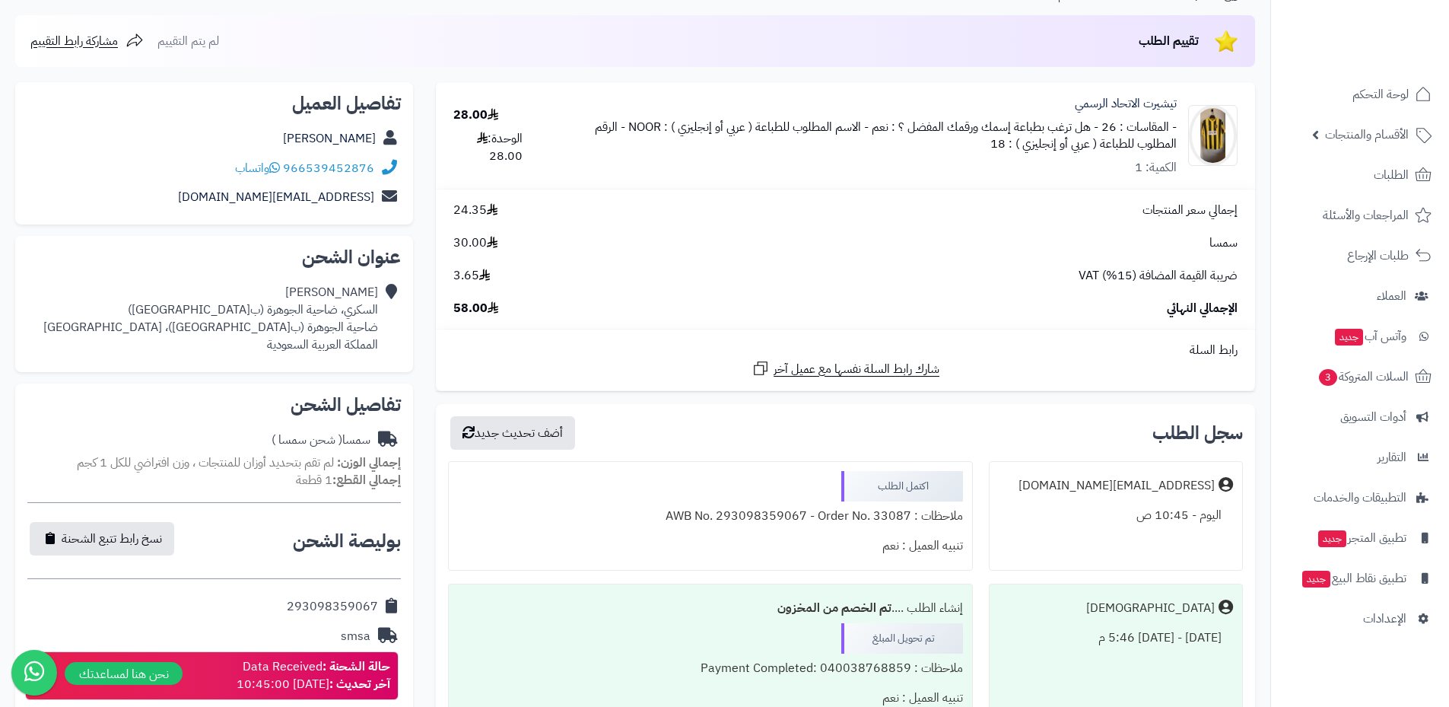
scroll to position [126, 0]
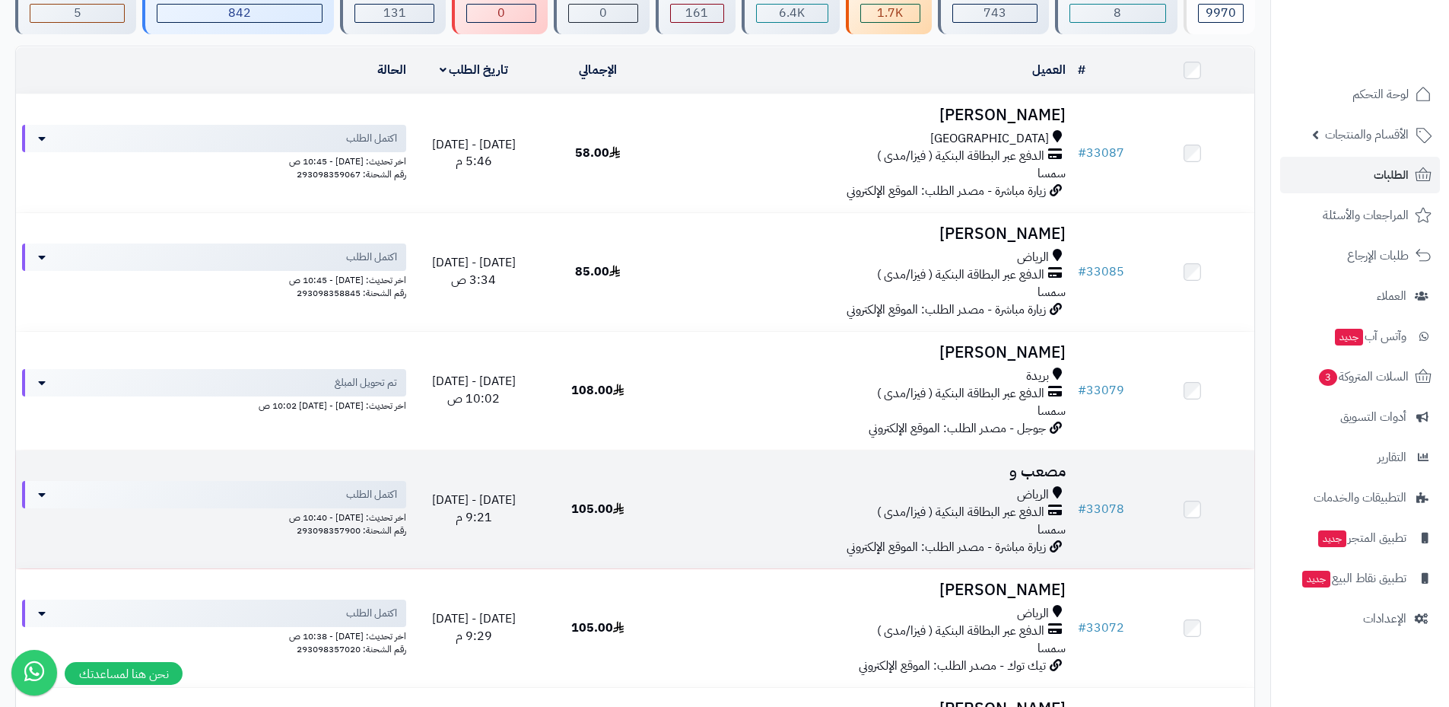
scroll to position [152, 0]
